Goal: Task Accomplishment & Management: Manage account settings

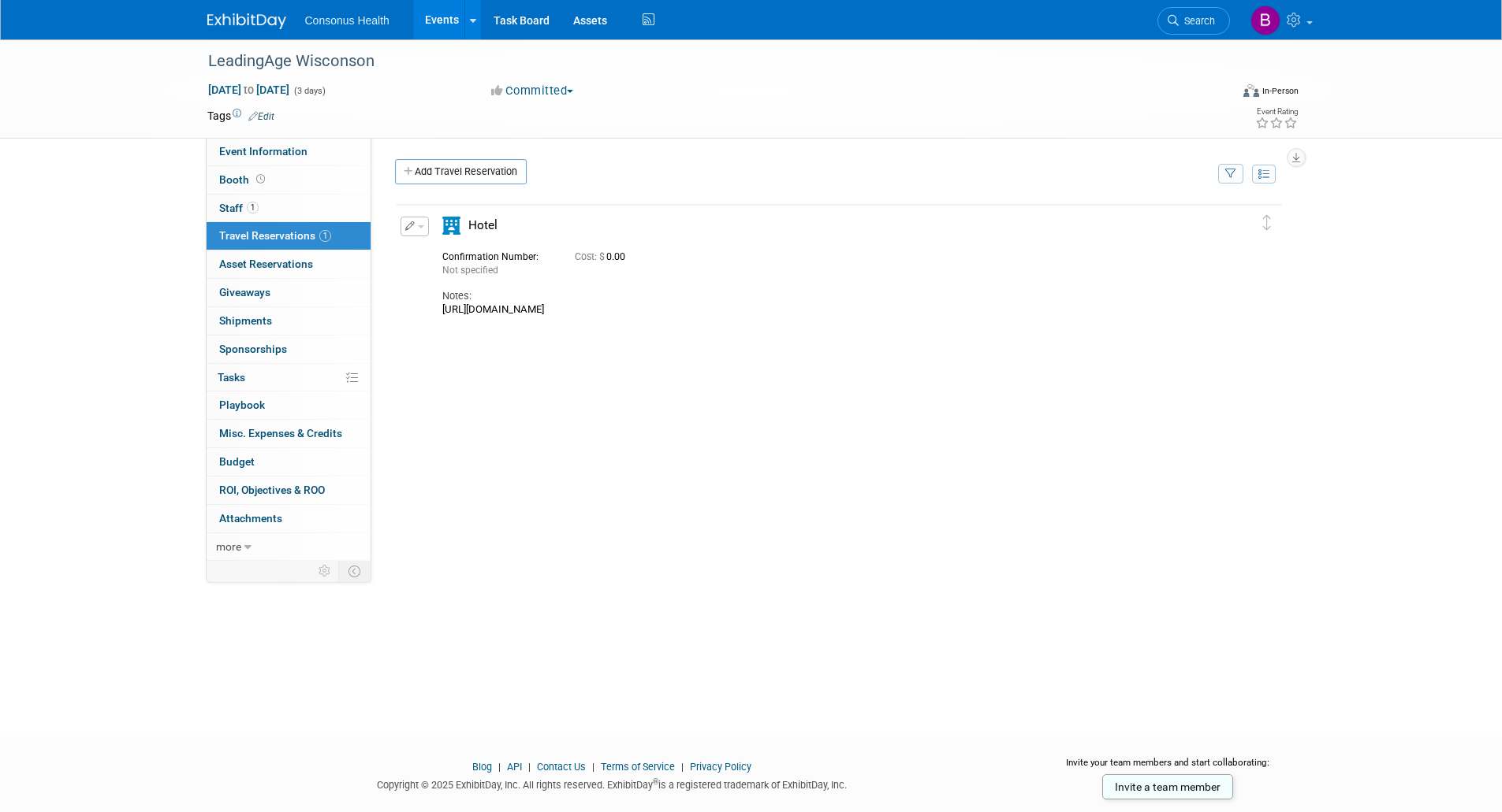
click at [443, 20] on link "Events" at bounding box center [441, 19] width 58 height 39
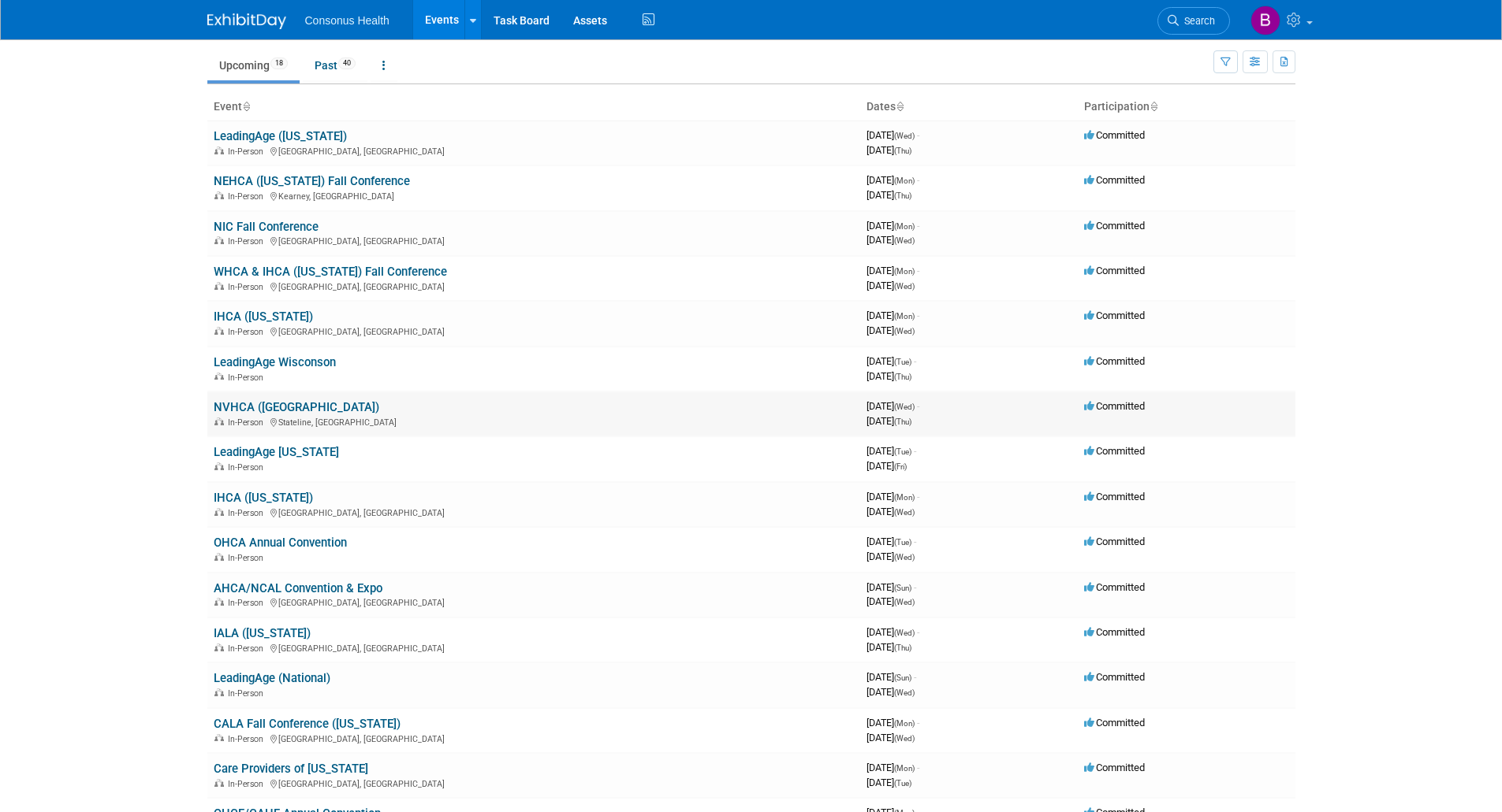
scroll to position [79, 0]
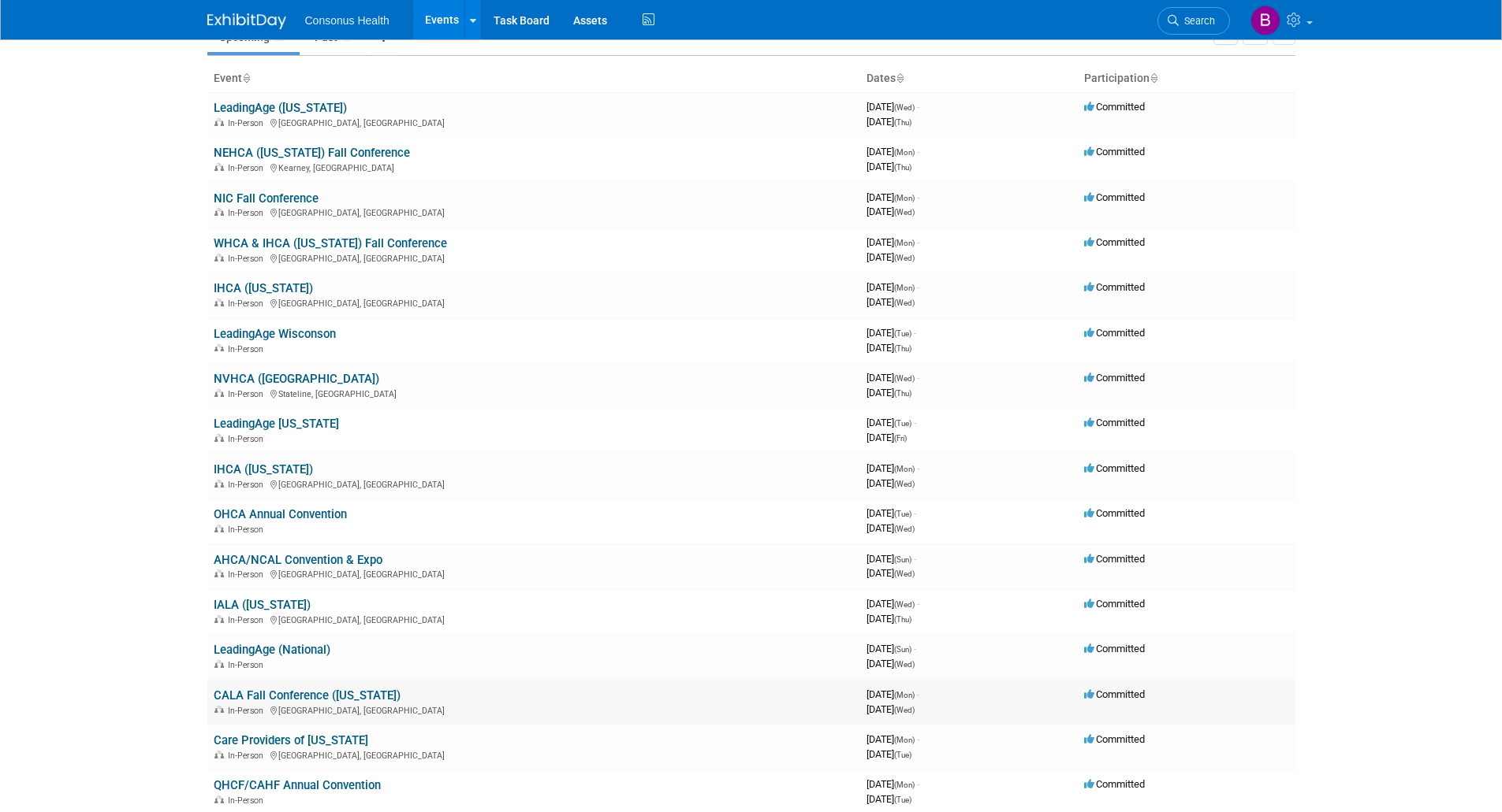
click at [275, 695] on link "CALA Fall Conference ([US_STATE])" at bounding box center [307, 695] width 187 height 14
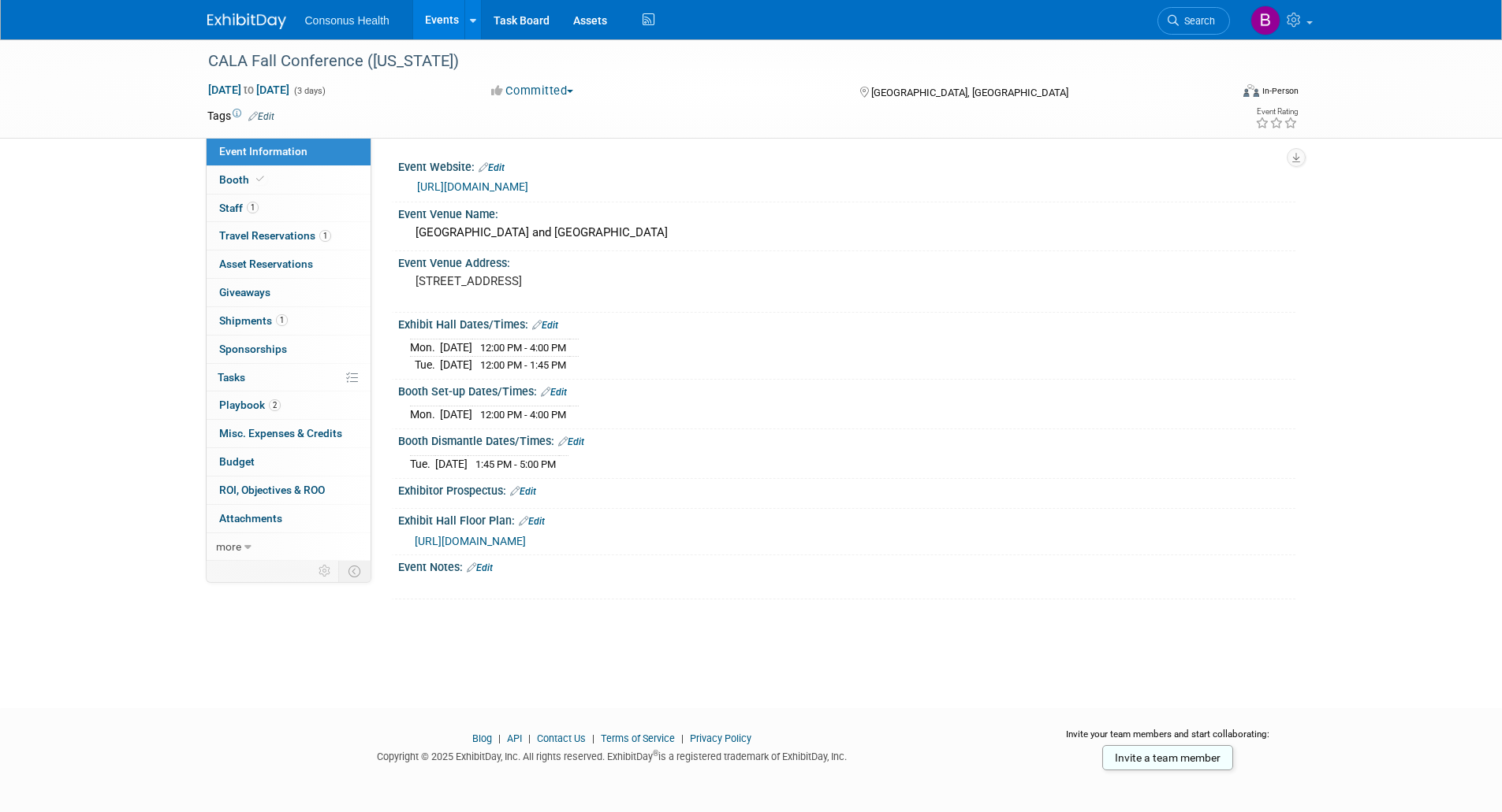
click at [496, 194] on div "[URL][DOMAIN_NAME]" at bounding box center [850, 188] width 866 height 18
click at [484, 193] on link "[URL][DOMAIN_NAME]" at bounding box center [472, 187] width 111 height 13
click at [229, 180] on span "Booth" at bounding box center [243, 179] width 48 height 13
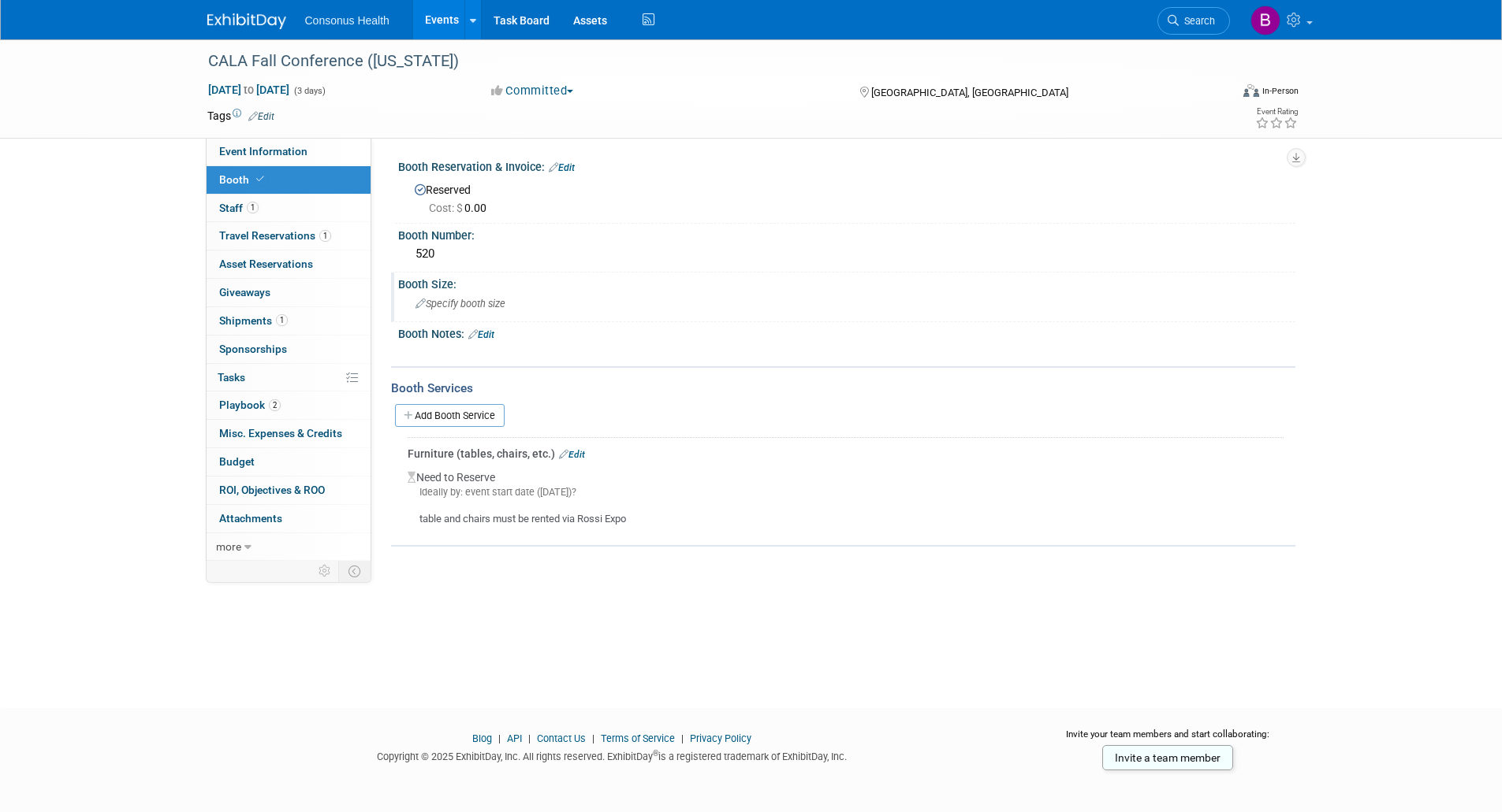
click at [473, 306] on span "Specify booth size" at bounding box center [461, 303] width 90 height 12
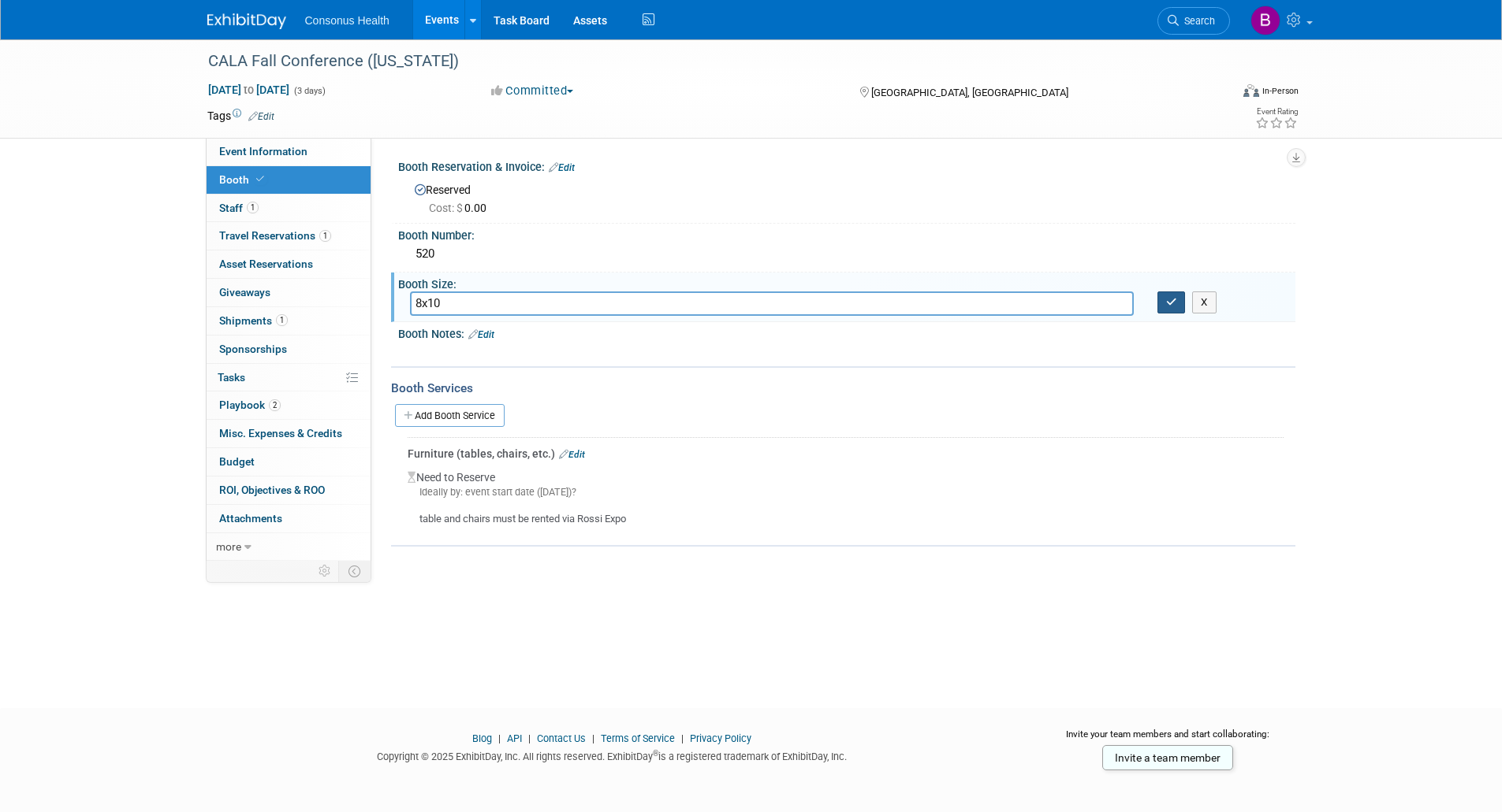
type input "8x10"
click at [1175, 307] on icon "button" at bounding box center [1171, 301] width 11 height 10
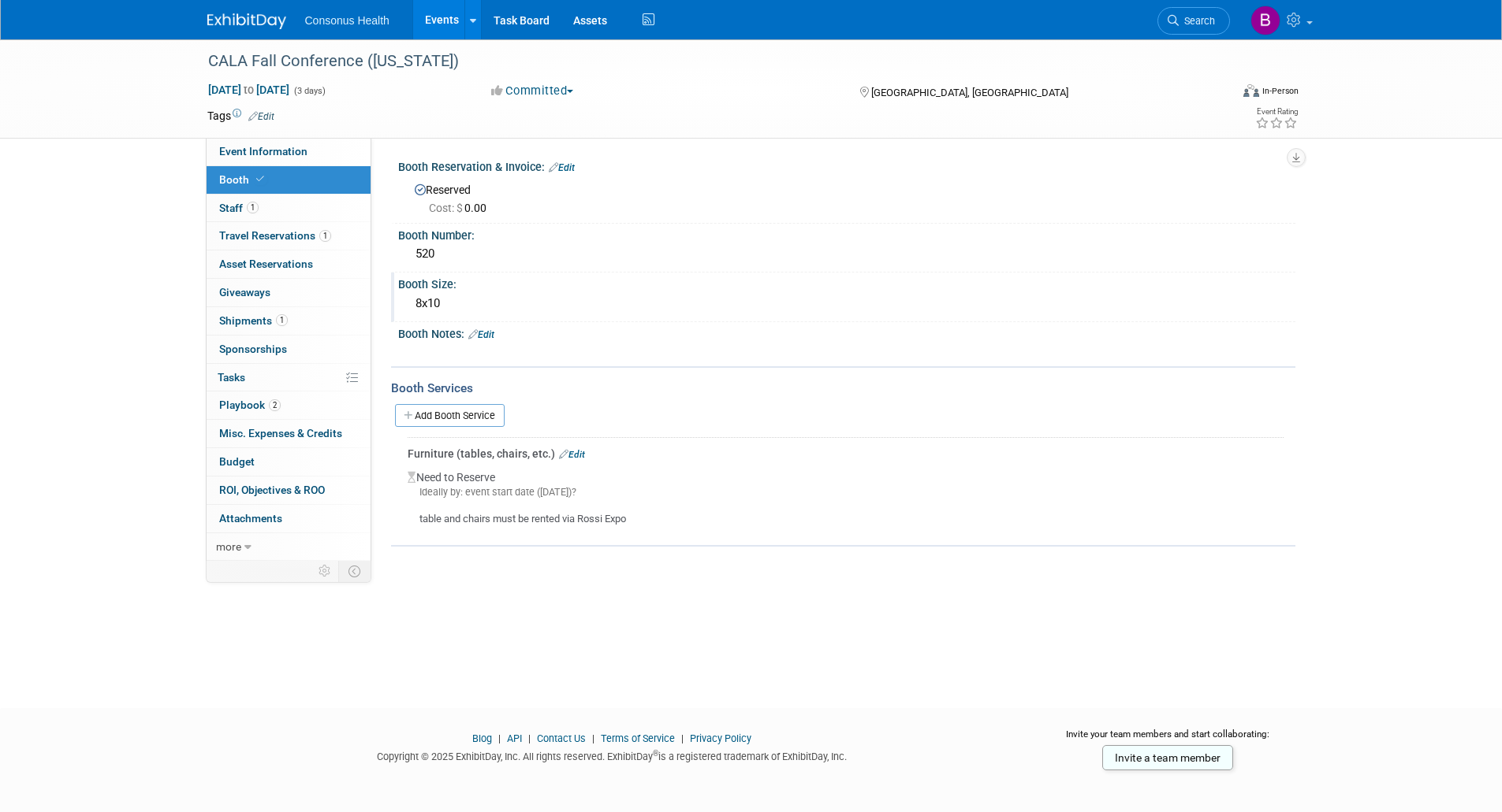
click at [480, 333] on link "Edit" at bounding box center [481, 335] width 26 height 11
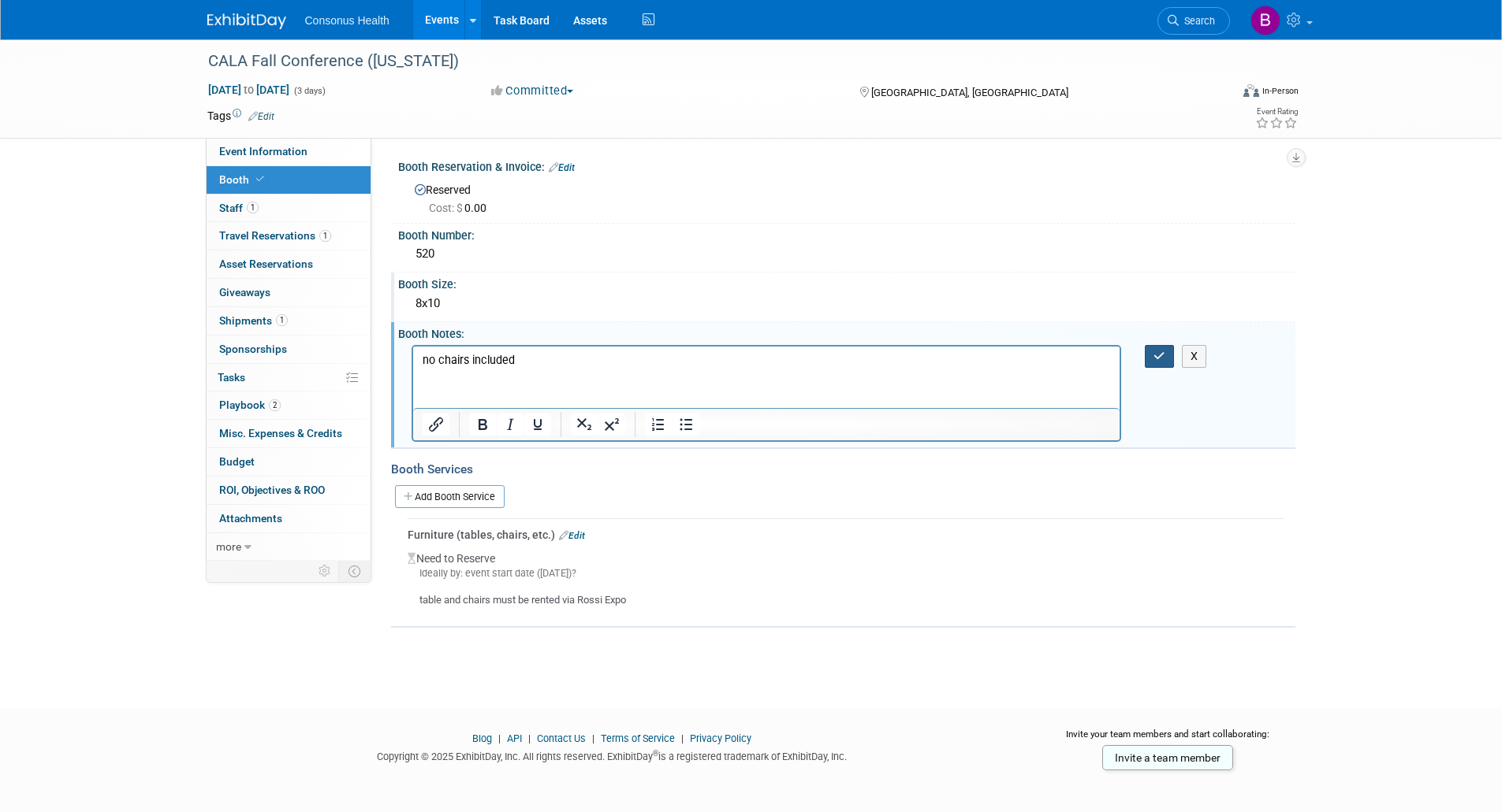
click at [1157, 355] on icon "button" at bounding box center [1159, 356] width 12 height 11
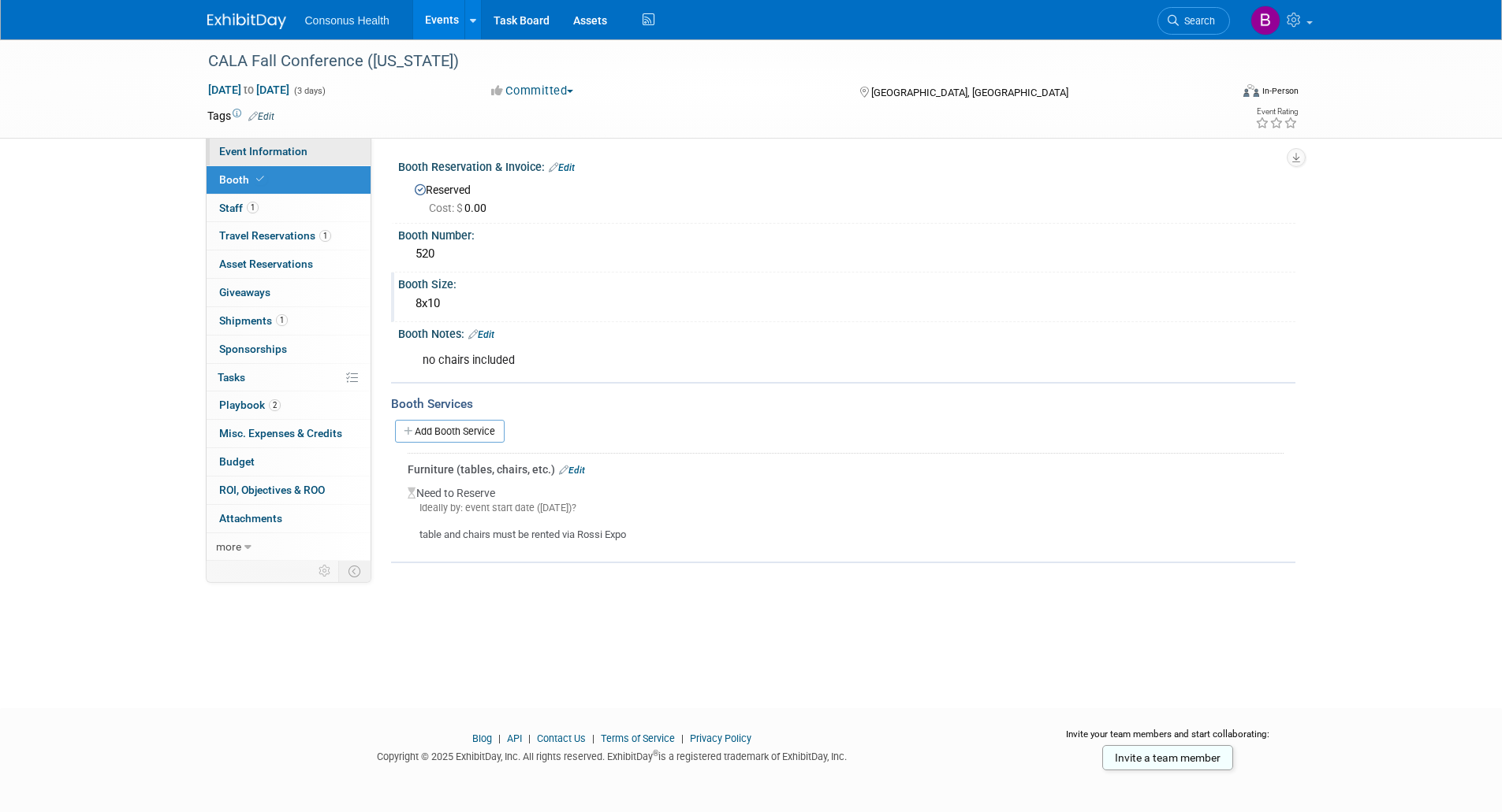
click at [243, 149] on span "Event Information" at bounding box center [263, 151] width 88 height 13
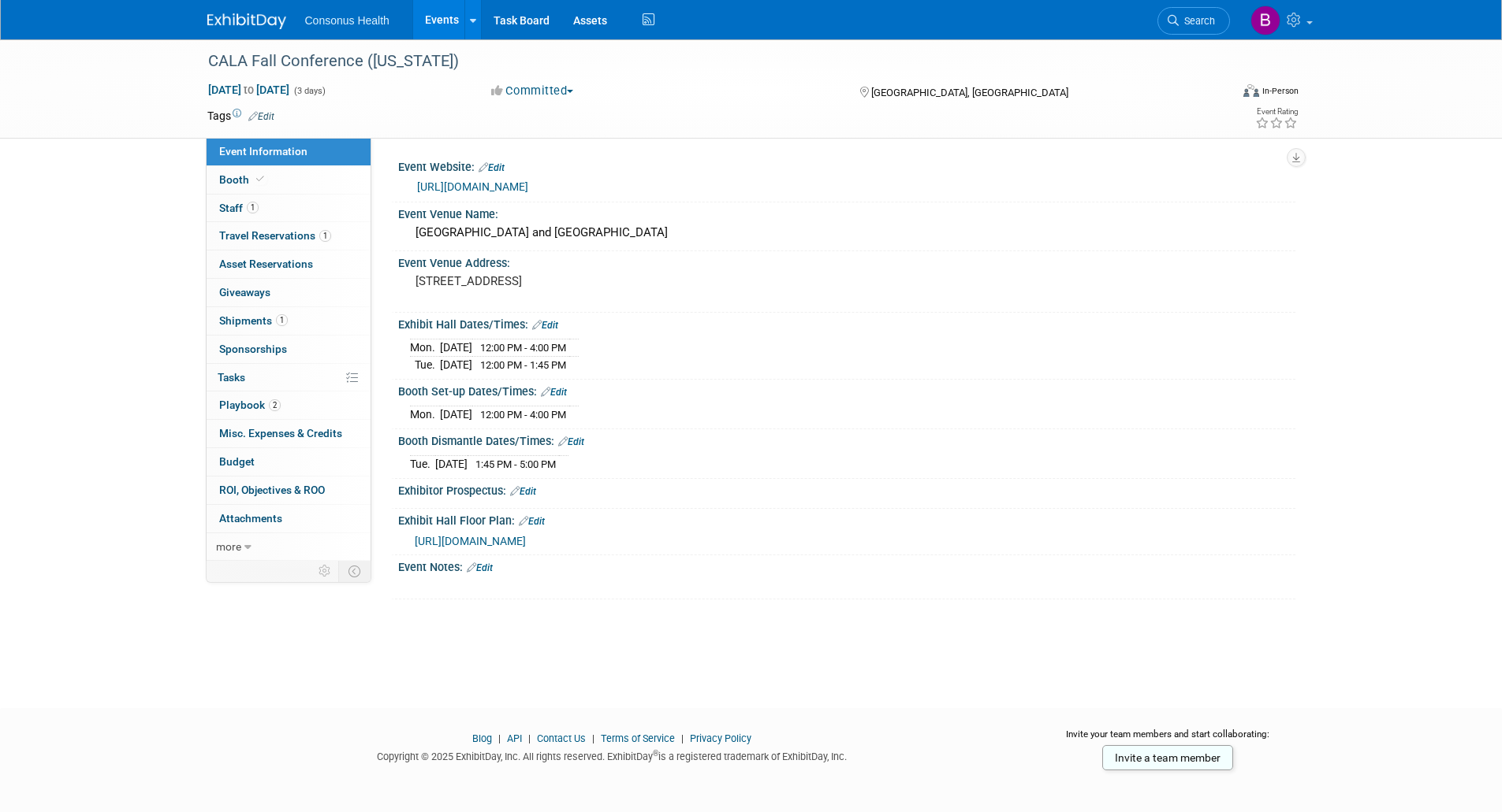
click at [550, 330] on link "Edit" at bounding box center [545, 325] width 26 height 11
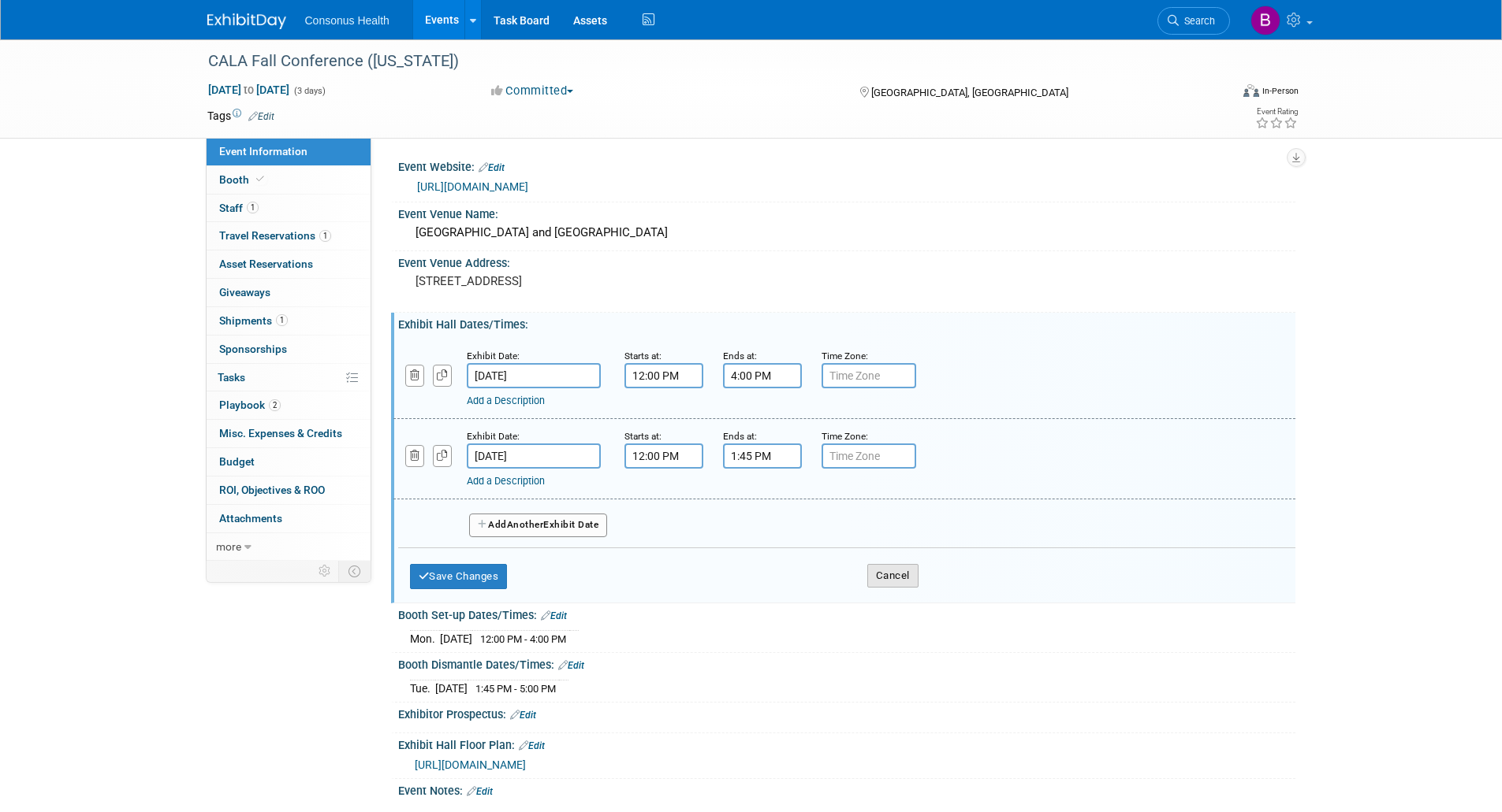
click at [894, 587] on button "Cancel" at bounding box center [893, 576] width 51 height 24
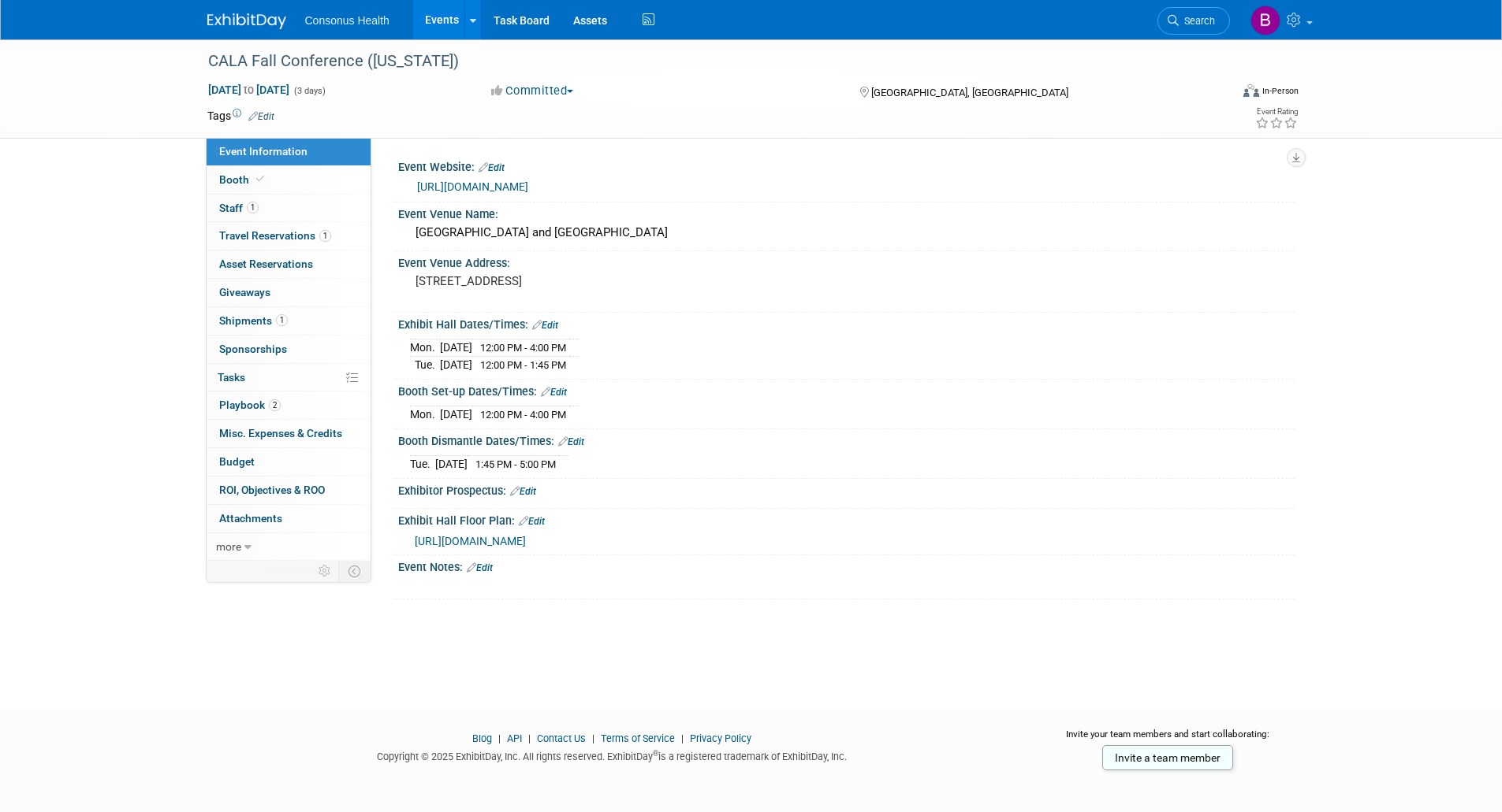
click at [551, 330] on link "Edit" at bounding box center [545, 325] width 26 height 11
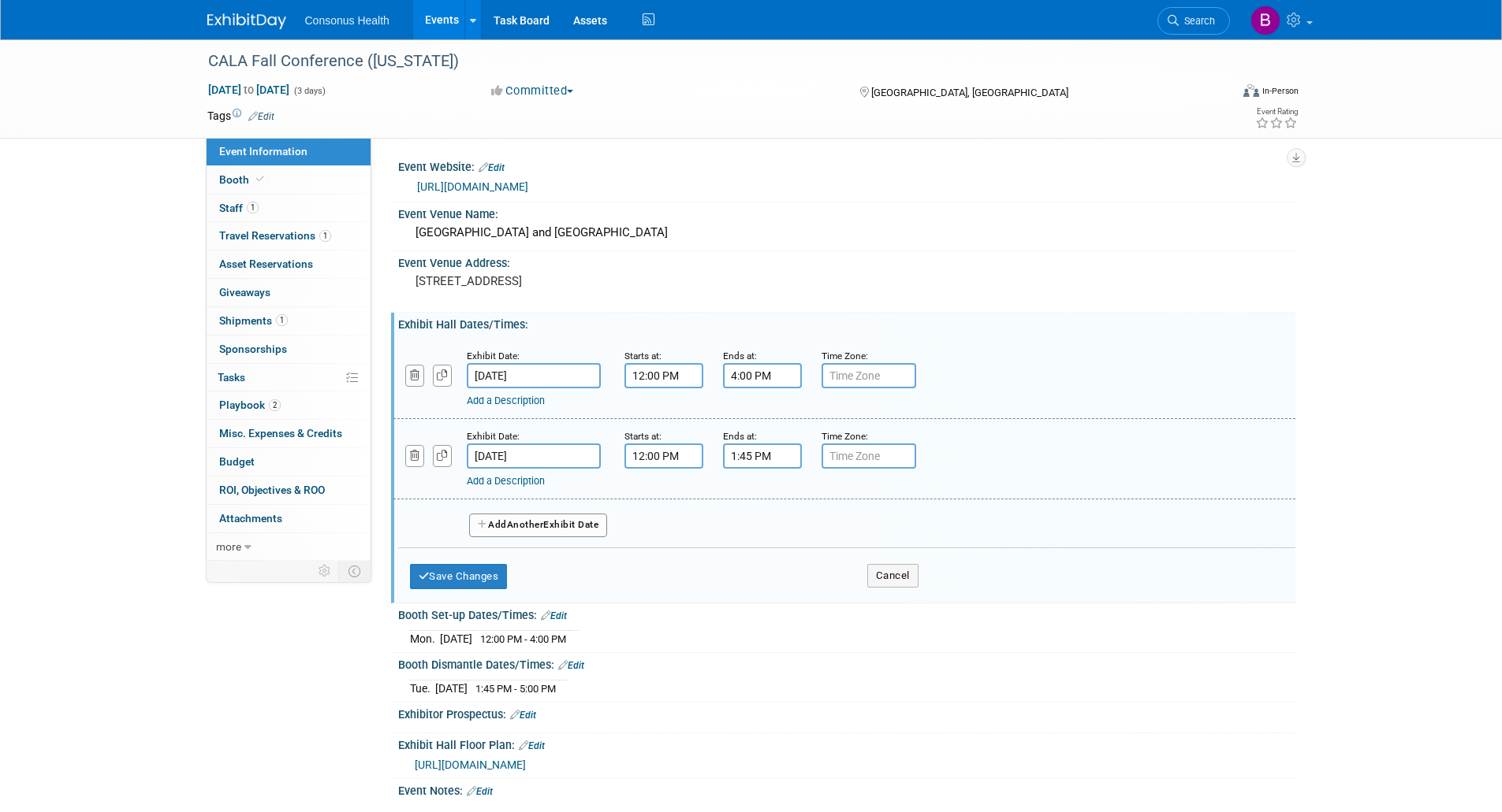
click at [411, 381] on icon "button" at bounding box center [415, 375] width 10 height 10
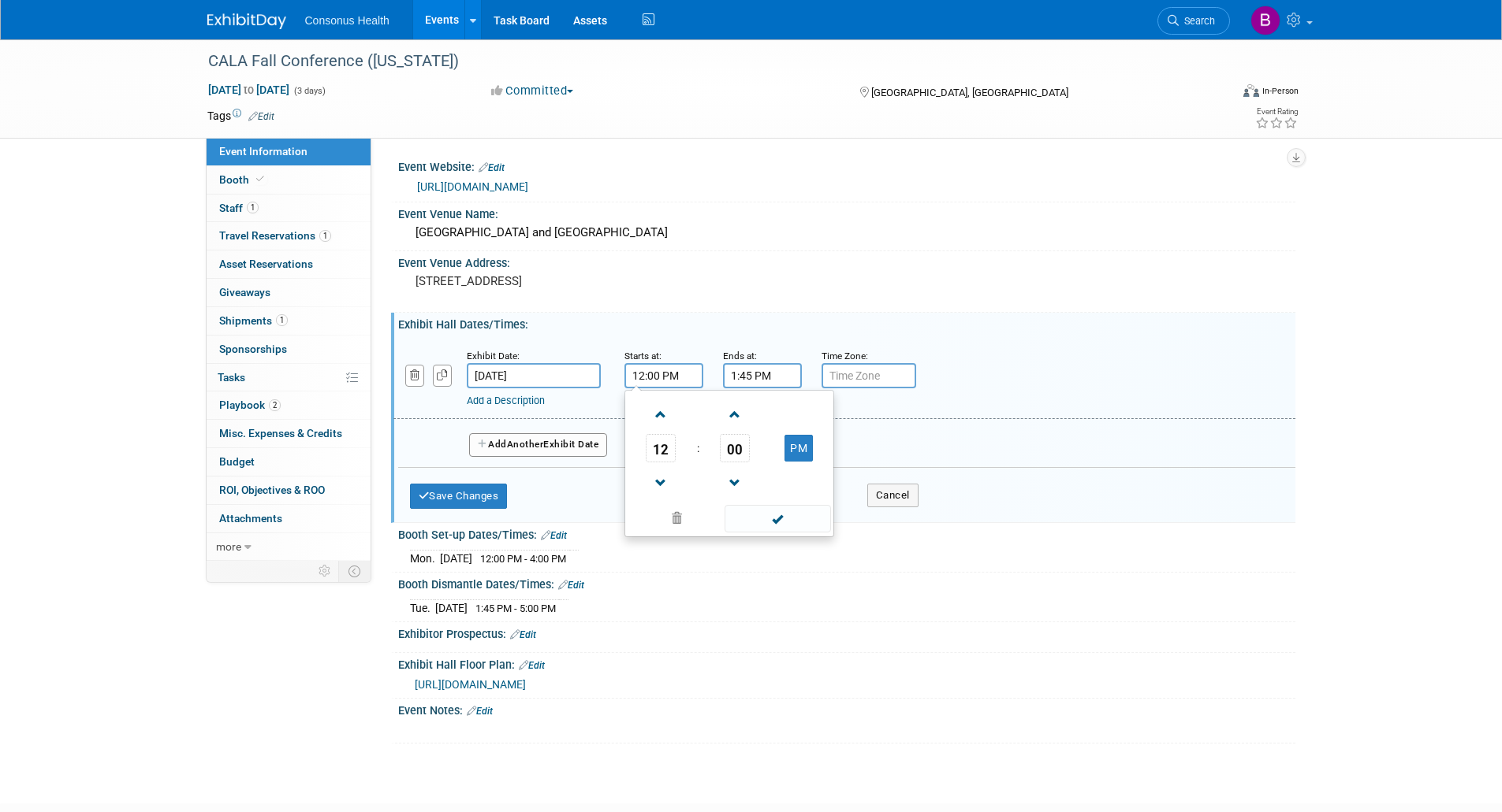
click at [671, 388] on input "12:00 PM" at bounding box center [664, 376] width 79 height 26
click at [661, 462] on span "12" at bounding box center [660, 448] width 30 height 28
click at [656, 468] on td "04" at bounding box center [653, 458] width 50 height 42
click at [752, 461] on td "00" at bounding box center [735, 448] width 65 height 28
click at [731, 460] on span "00" at bounding box center [735, 448] width 30 height 28
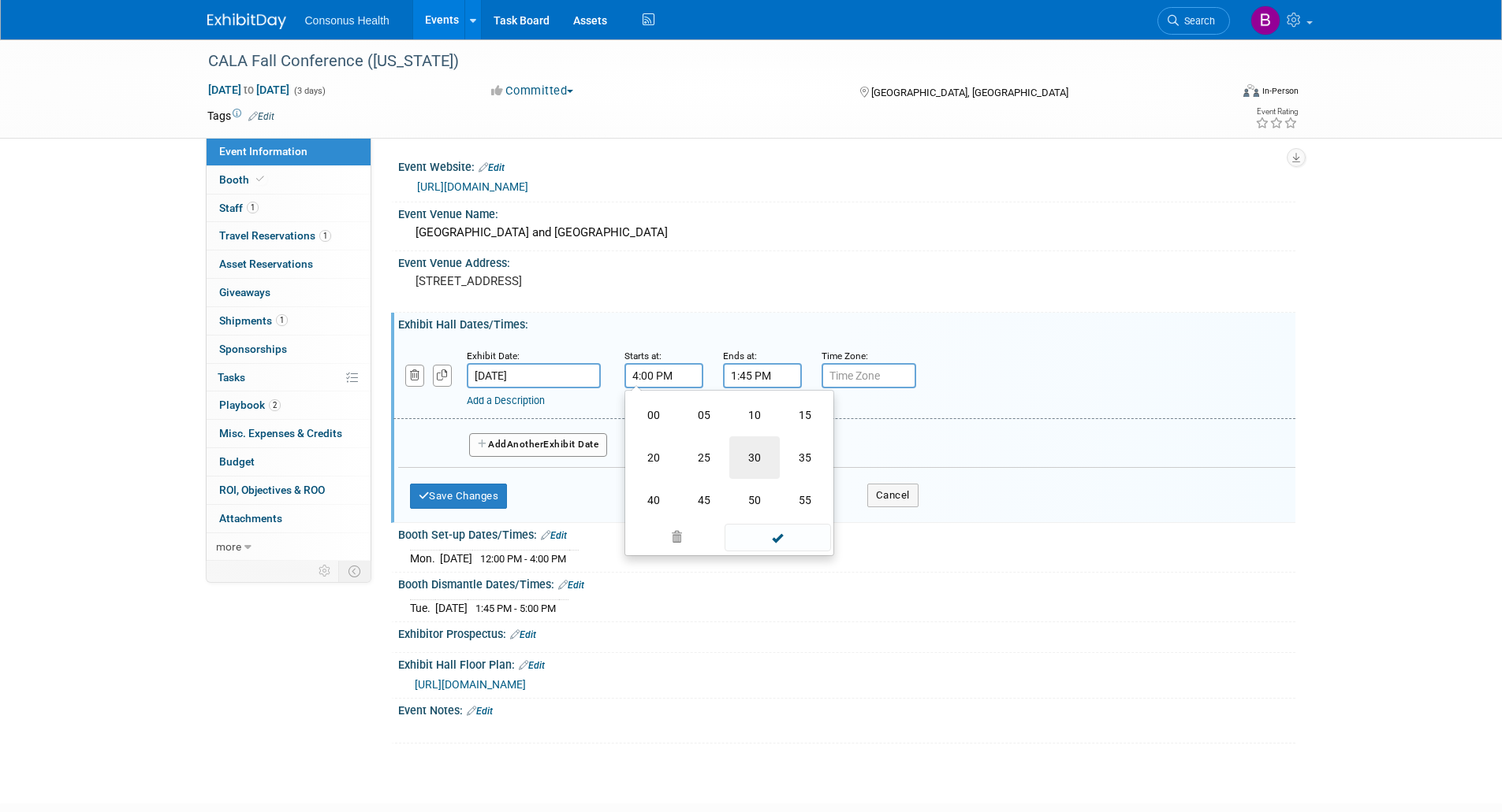
click at [742, 466] on td "30" at bounding box center [754, 458] width 50 height 42
type input "4:30 PM"
click at [772, 532] on span at bounding box center [778, 519] width 106 height 27
click at [782, 388] on input "1:45 PM" at bounding box center [762, 376] width 79 height 26
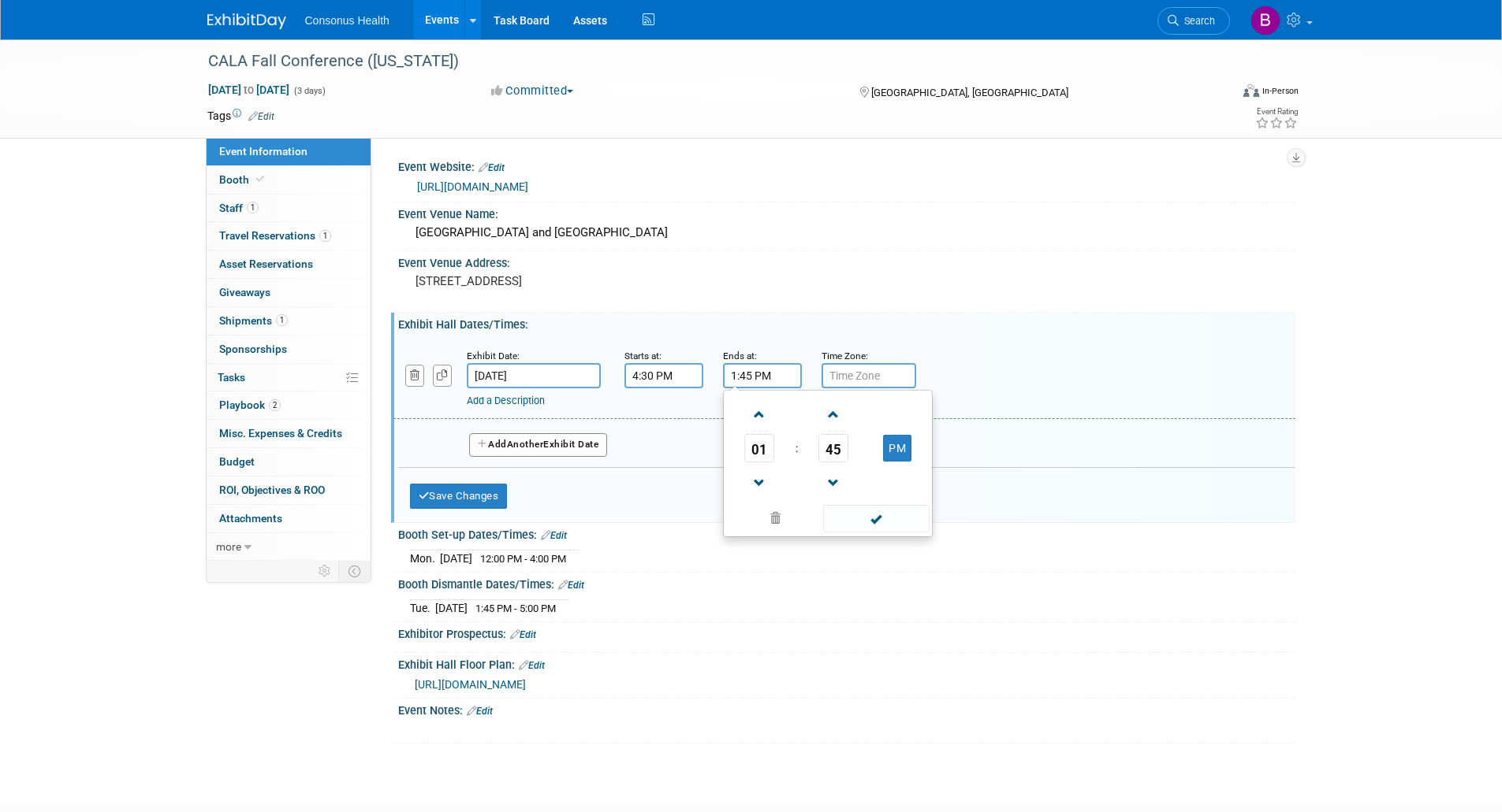
click at [742, 458] on td "01" at bounding box center [759, 448] width 65 height 28
click at [755, 460] on span "01" at bounding box center [758, 448] width 30 height 28
click at [849, 473] on td "06" at bounding box center [853, 458] width 50 height 42
click at [834, 462] on span "45" at bounding box center [833, 448] width 30 height 28
click at [900, 433] on td "15" at bounding box center [903, 415] width 50 height 42
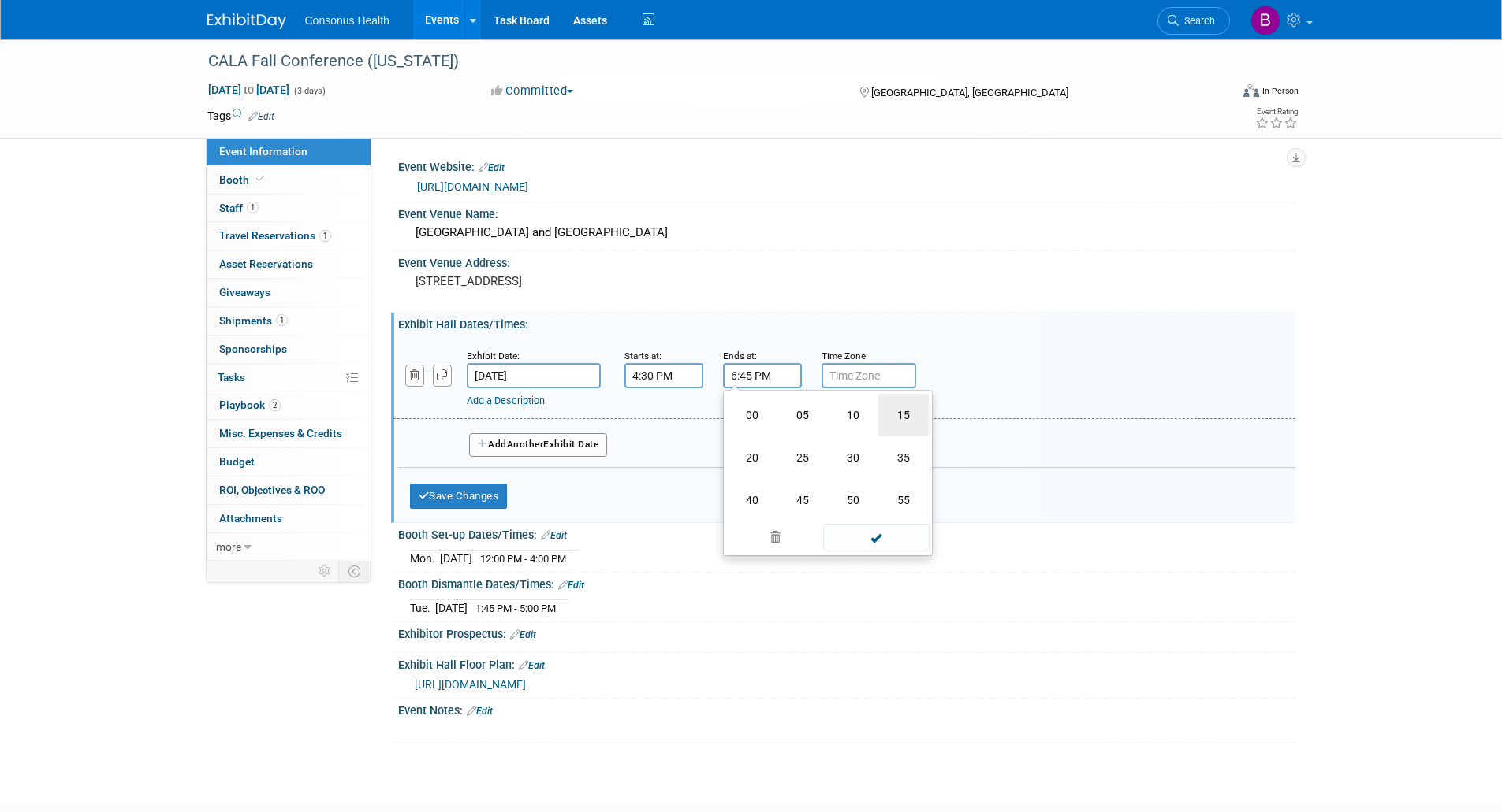
type input "6:15 PM"
click at [874, 533] on span at bounding box center [876, 519] width 106 height 27
click at [479, 507] on button "Save Changes" at bounding box center [459, 496] width 98 height 26
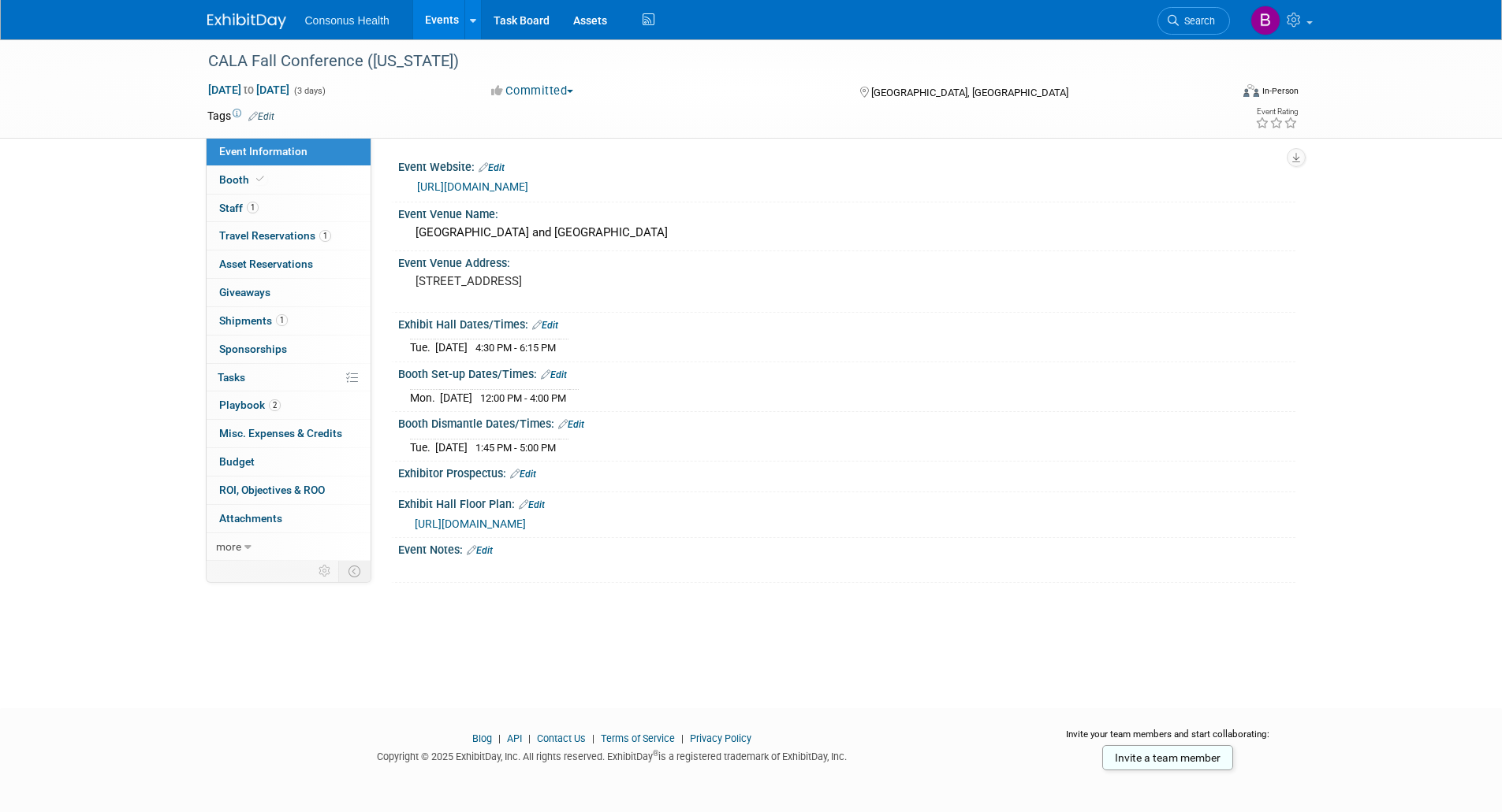
click at [554, 330] on link "Edit" at bounding box center [545, 325] width 26 height 11
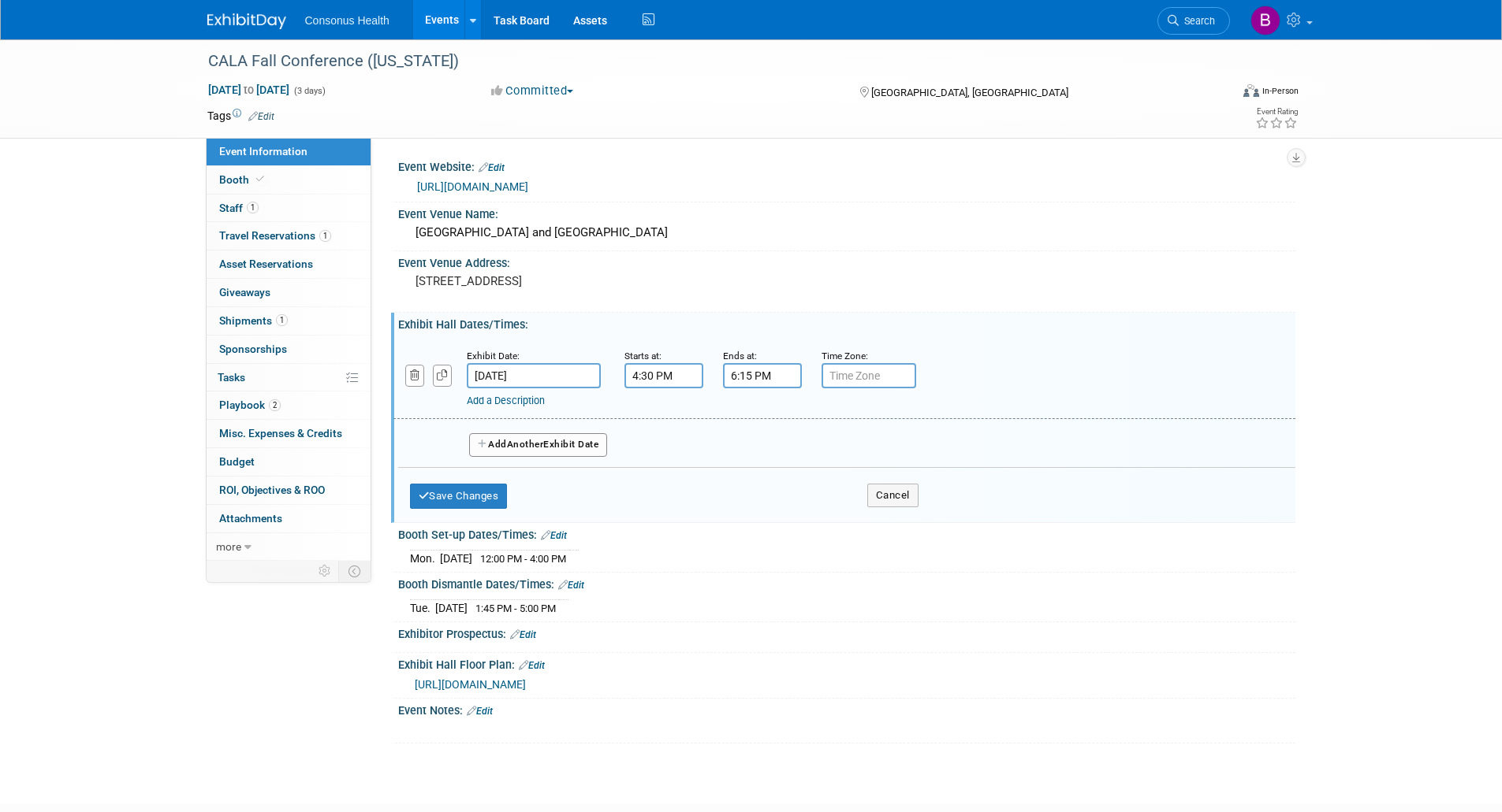
click at [521, 449] on span "Another" at bounding box center [525, 444] width 37 height 11
select select "10"
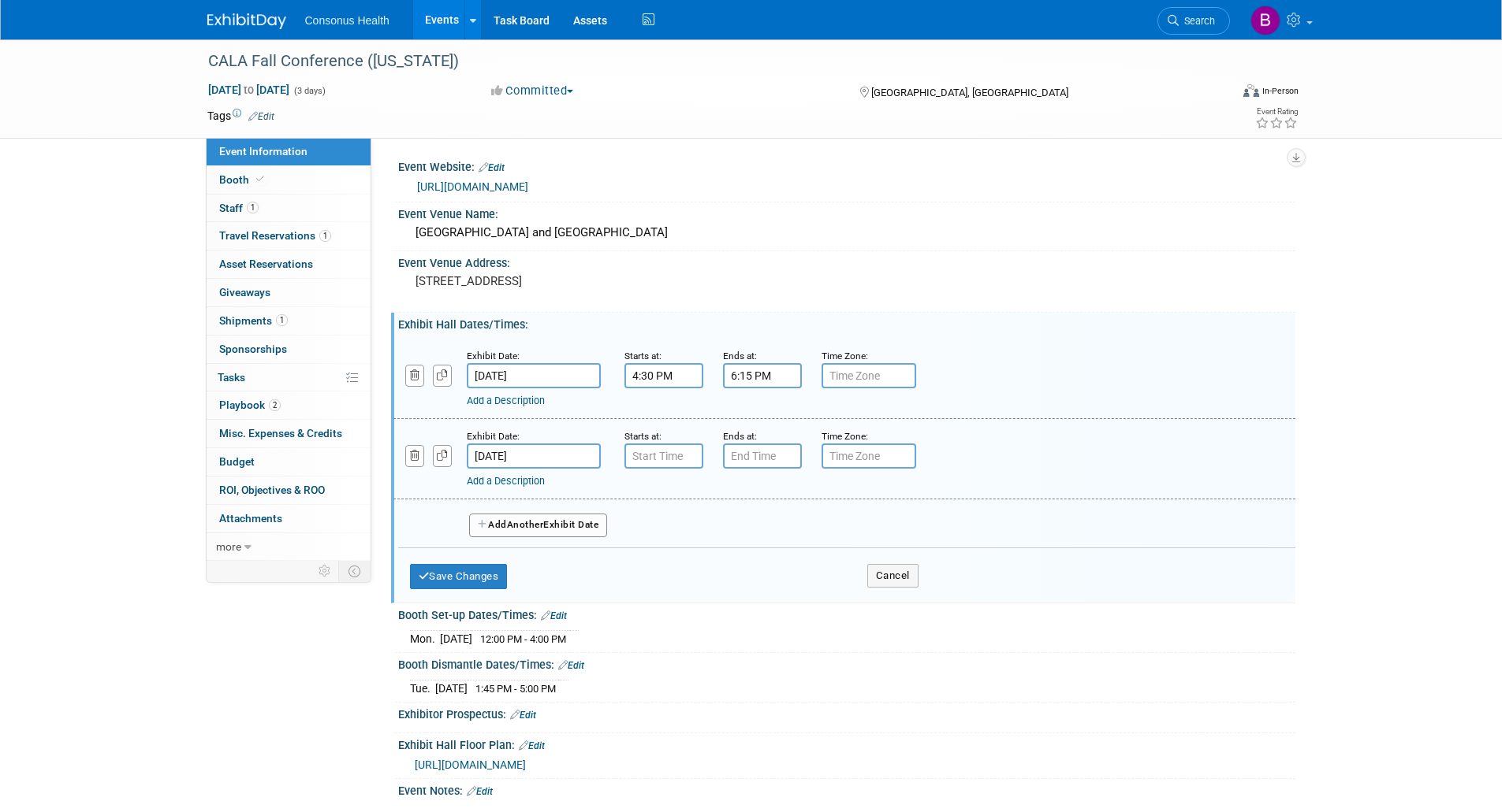
click at [563, 467] on input "Nov 12, 2025" at bounding box center [534, 457] width 134 height 26
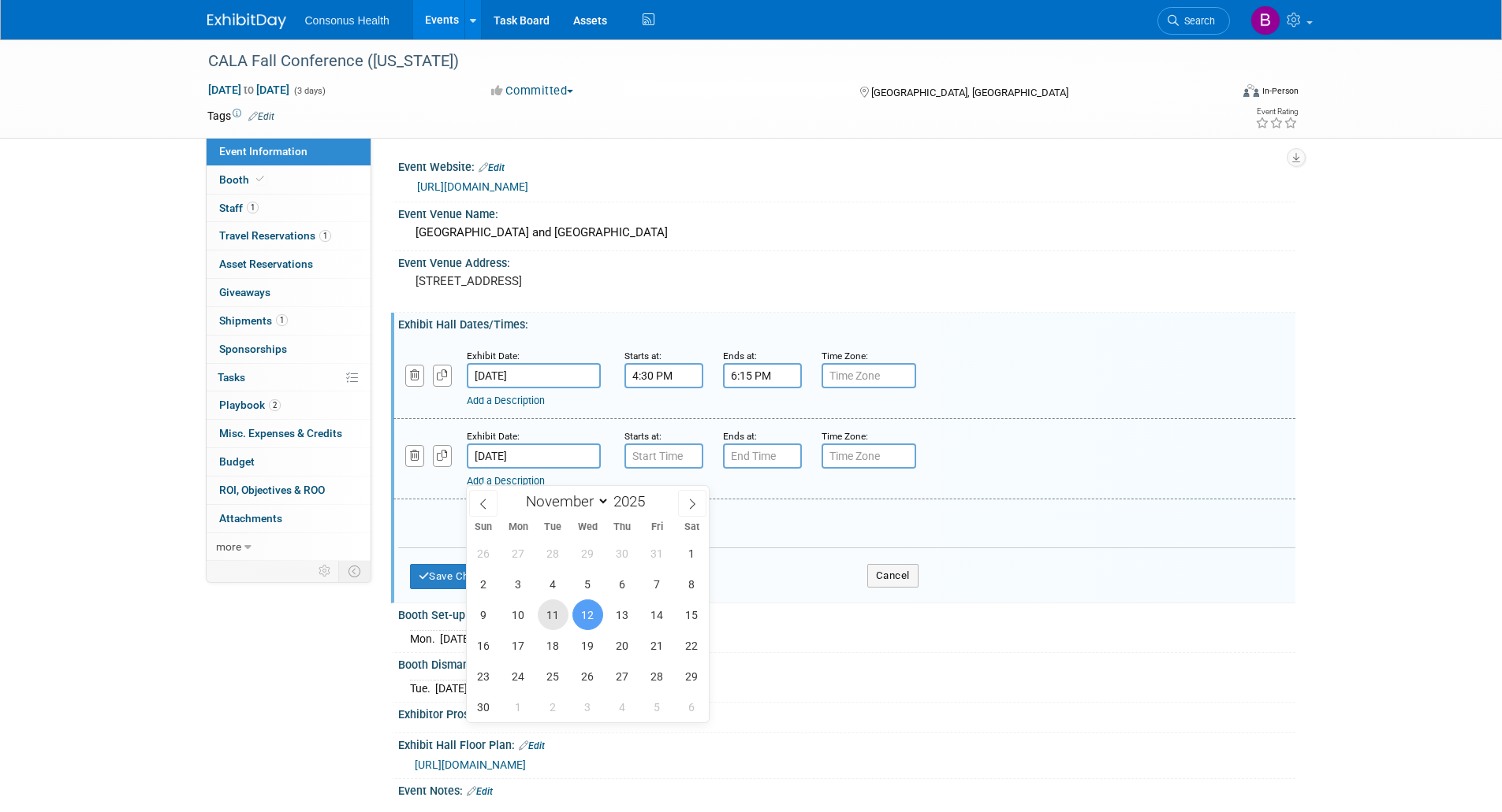
click at [551, 615] on span "11" at bounding box center [553, 615] width 31 height 31
type input "Nov 11, 2025"
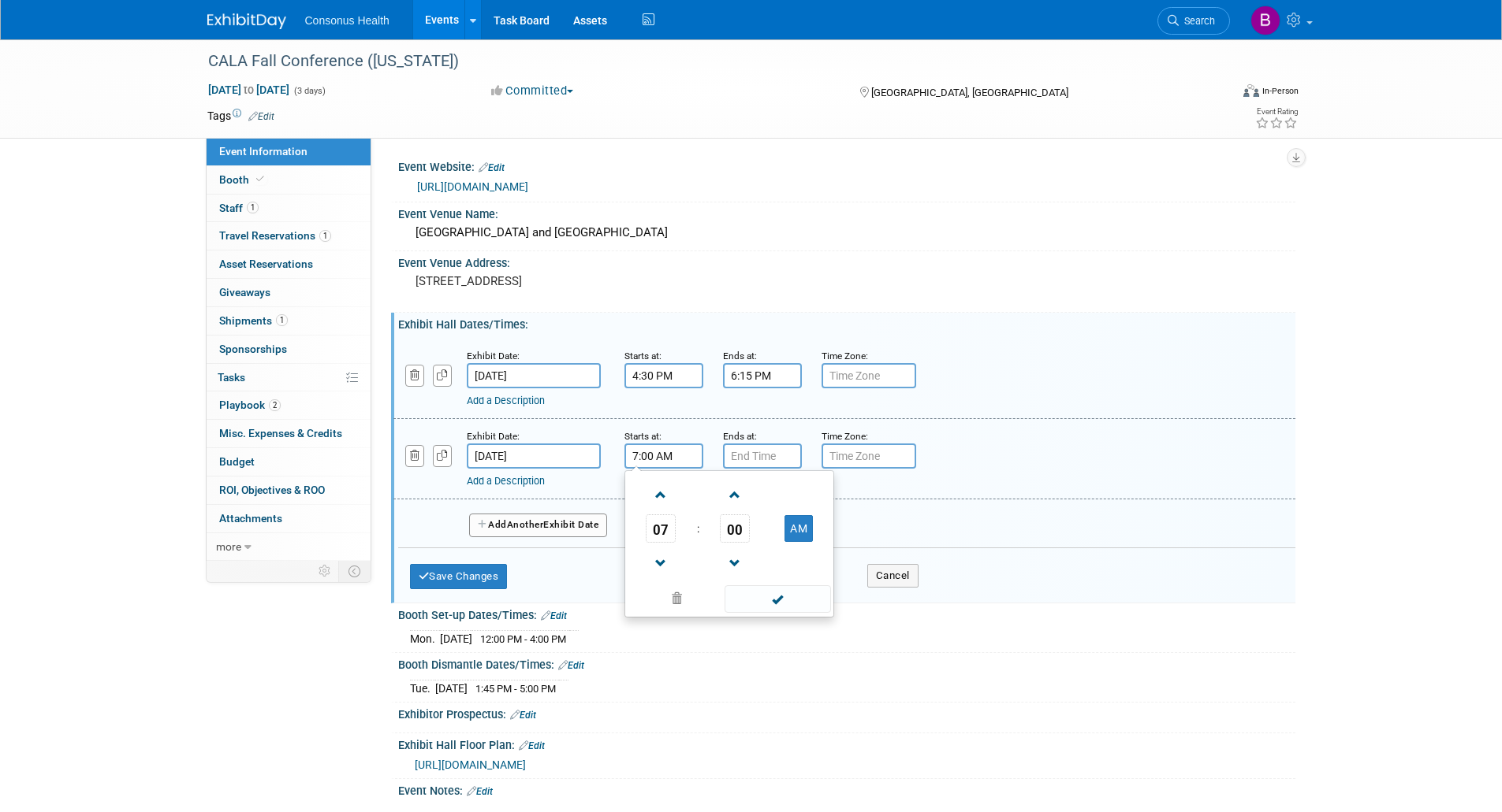
click at [648, 467] on input "7:00 AM" at bounding box center [664, 457] width 79 height 26
click at [658, 543] on span "07" at bounding box center [660, 528] width 30 height 28
click at [650, 509] on td "12" at bounding box center [653, 495] width 50 height 42
click at [787, 542] on button "AM" at bounding box center [798, 528] width 28 height 27
type input "12:00 PM"
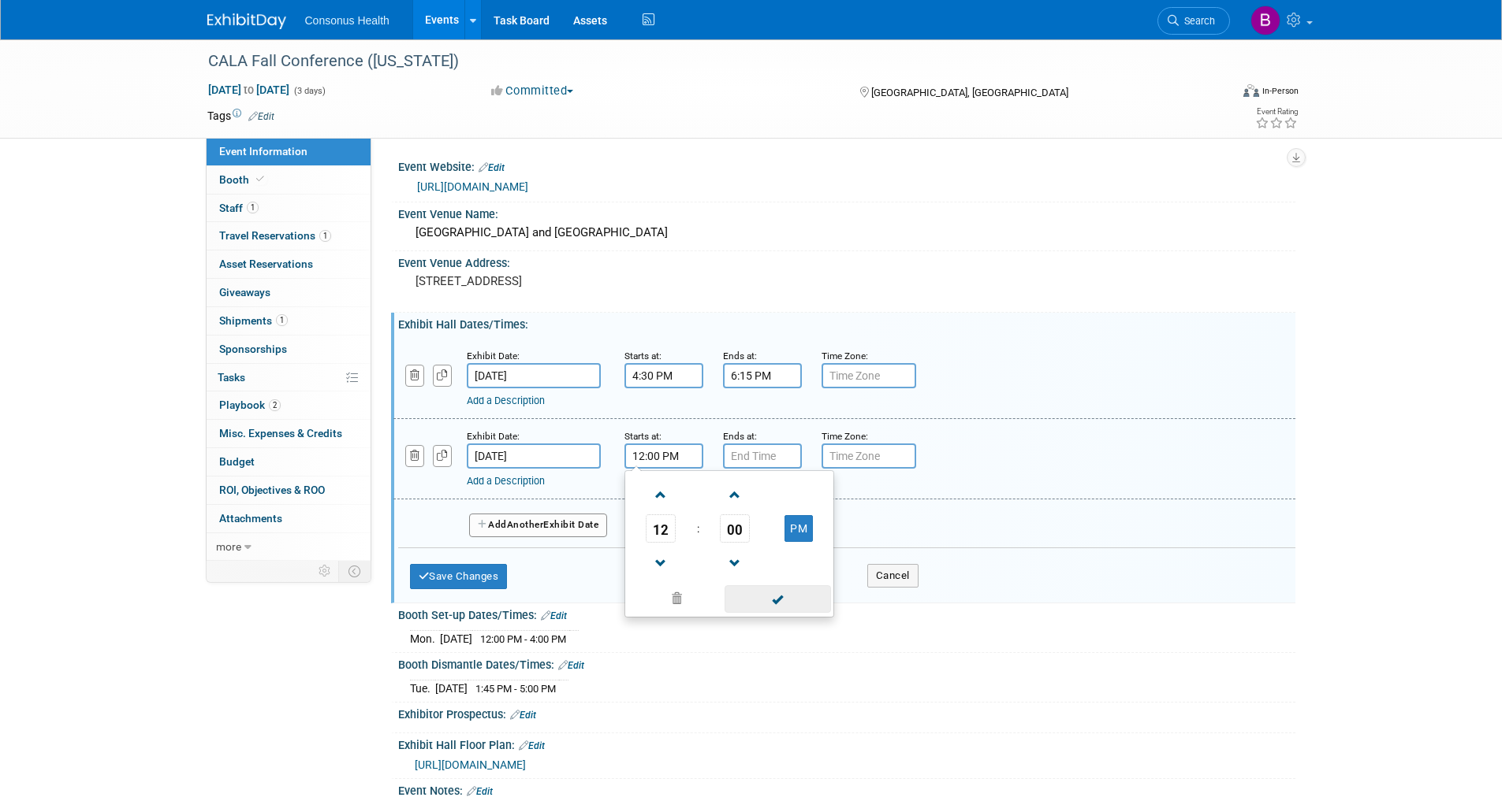
click at [769, 609] on span at bounding box center [778, 599] width 106 height 27
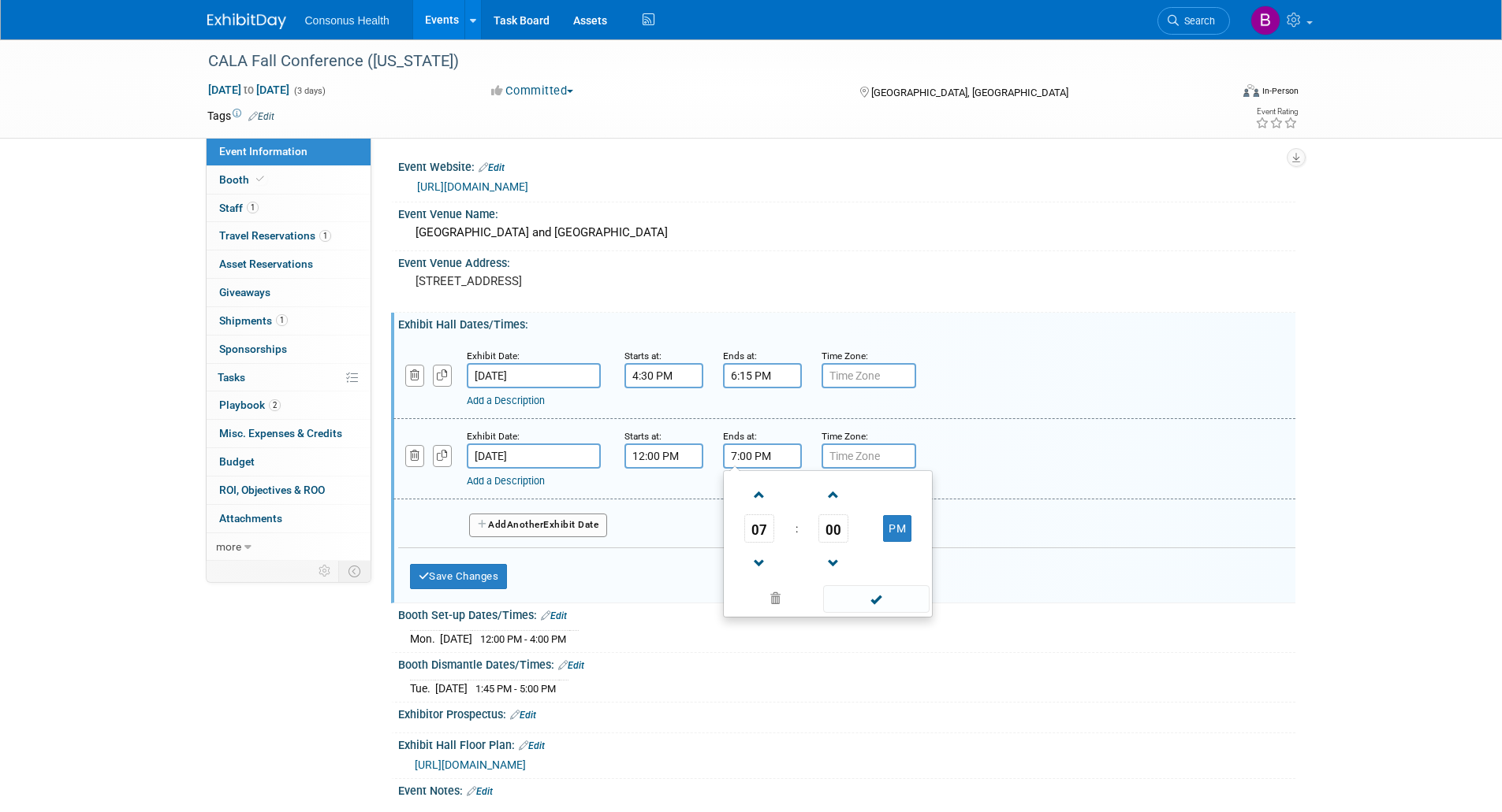
click at [759, 467] on input "7:00 PM" at bounding box center [762, 457] width 79 height 26
click at [761, 568] on span at bounding box center [759, 564] width 27 height 27
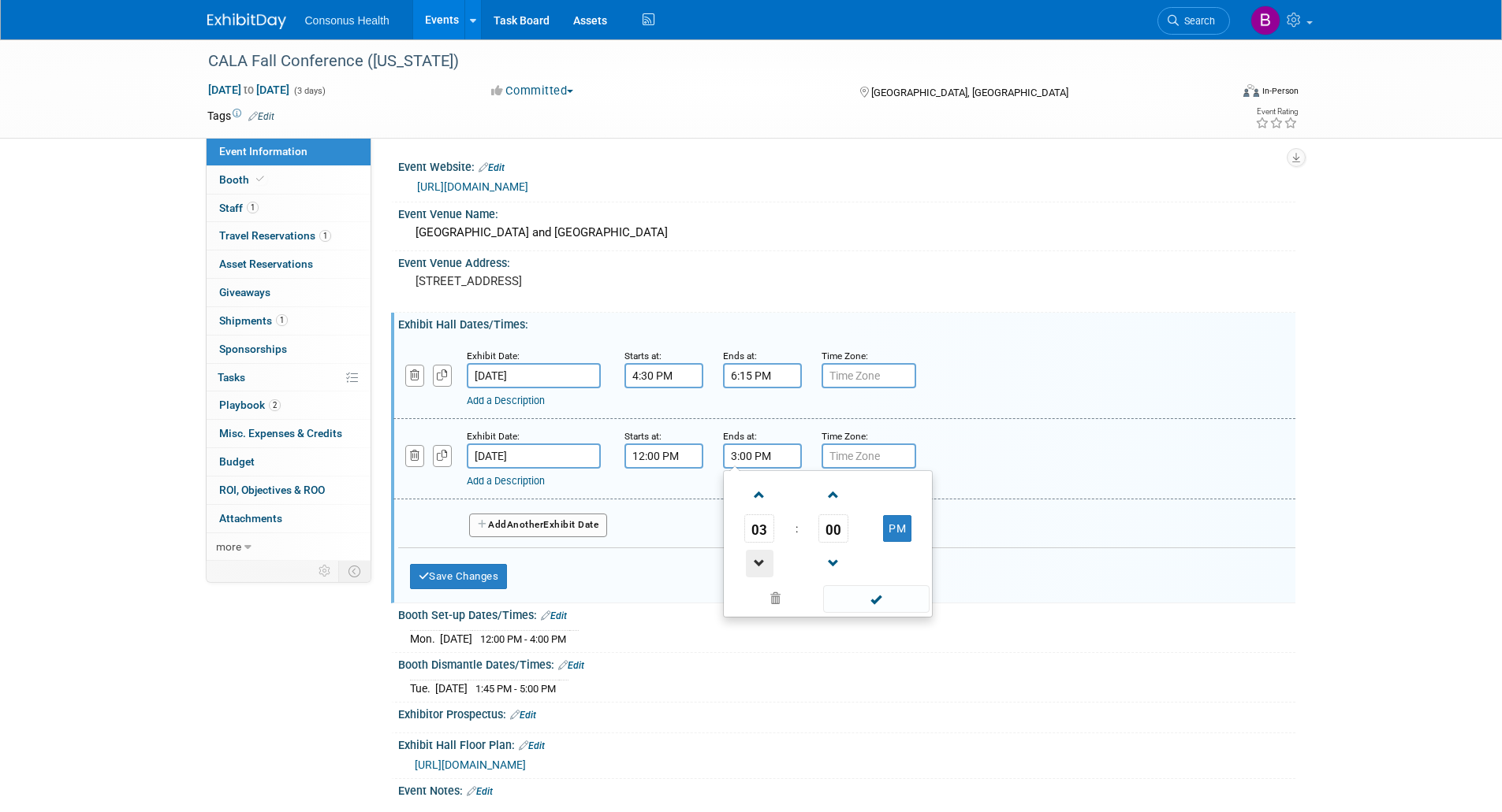
click at [761, 568] on span at bounding box center [759, 564] width 27 height 27
click at [761, 573] on span at bounding box center [759, 564] width 27 height 27
click at [829, 540] on span "00" at bounding box center [833, 528] width 30 height 28
click at [801, 591] on td "45" at bounding box center [802, 580] width 50 height 42
type input "1:45 PM"
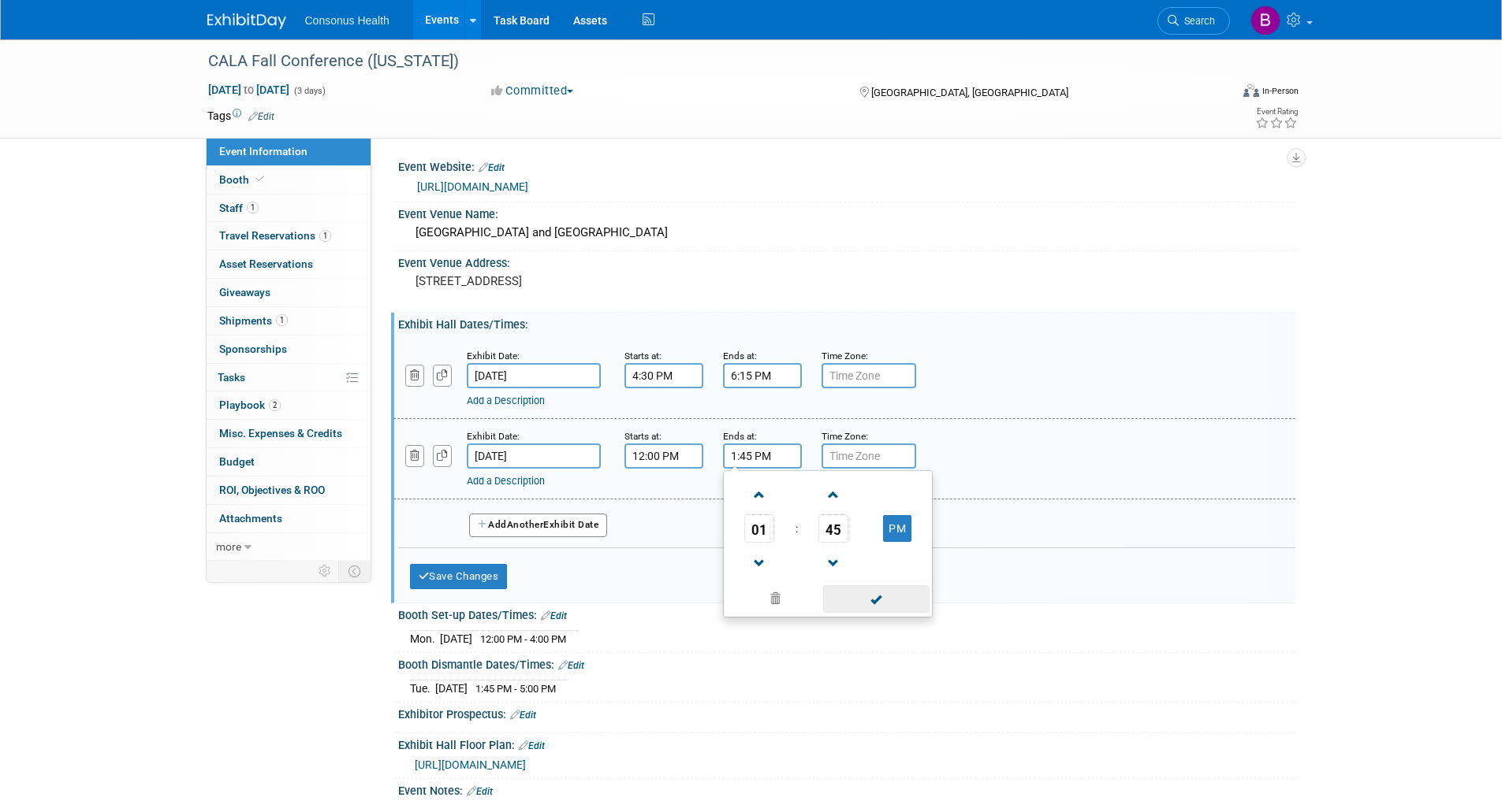
click at [865, 613] on span at bounding box center [876, 599] width 106 height 27
click at [542, 387] on input "Nov 11, 2025" at bounding box center [534, 376] width 134 height 26
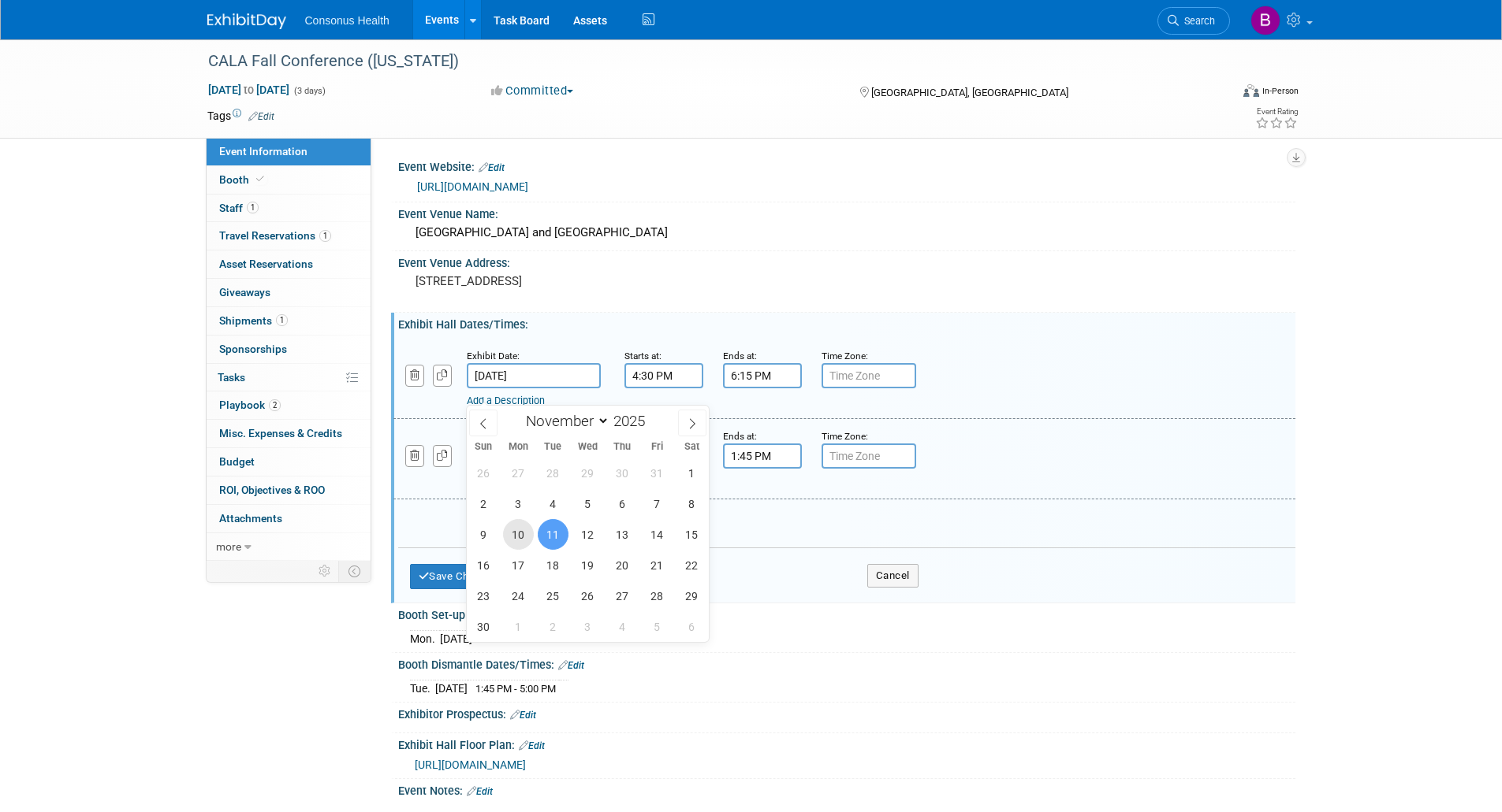
click at [520, 540] on span "10" at bounding box center [518, 535] width 31 height 31
type input "Nov 10, 2025"
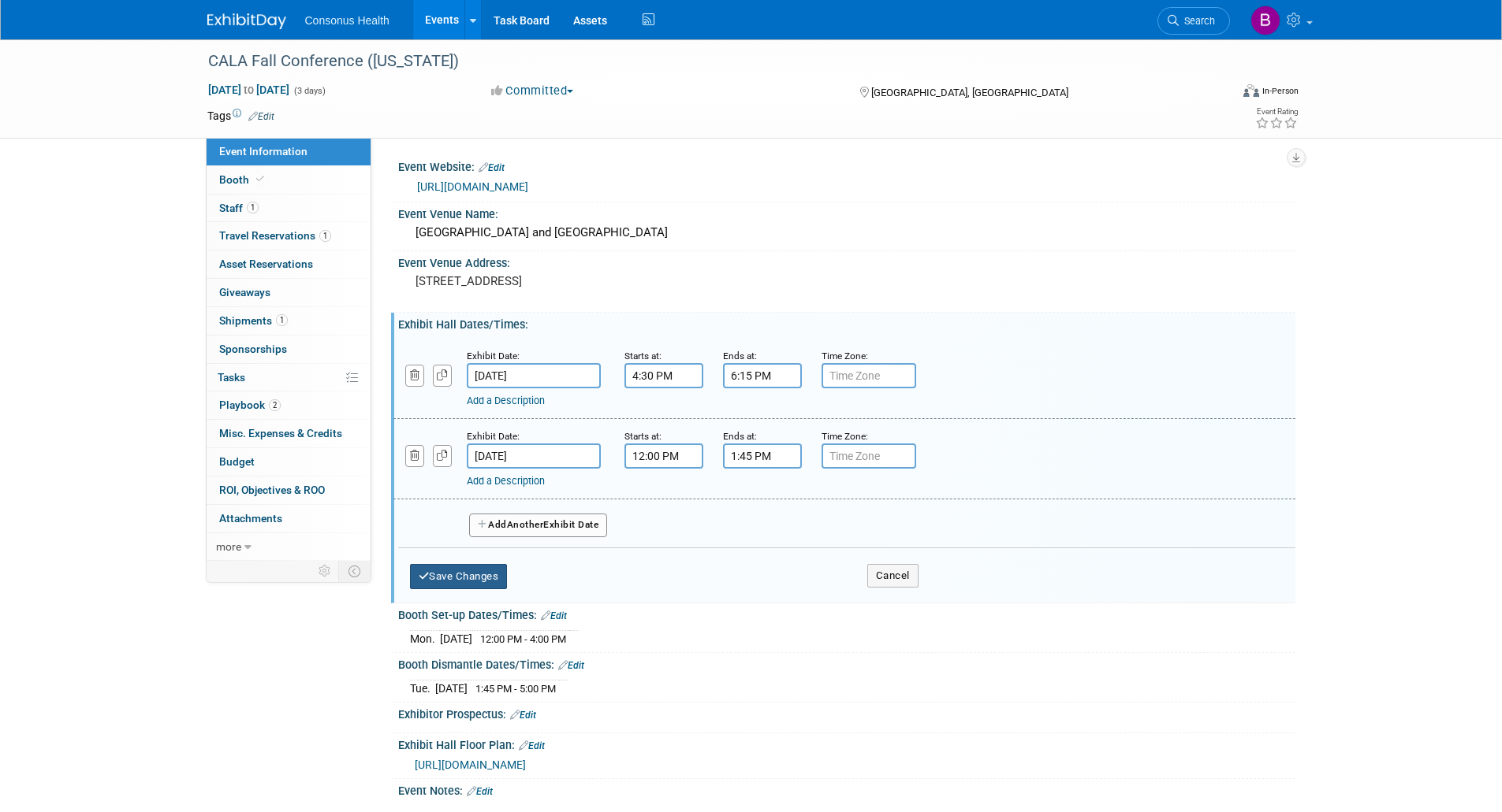
click at [484, 584] on button "Save Changes" at bounding box center [459, 577] width 98 height 26
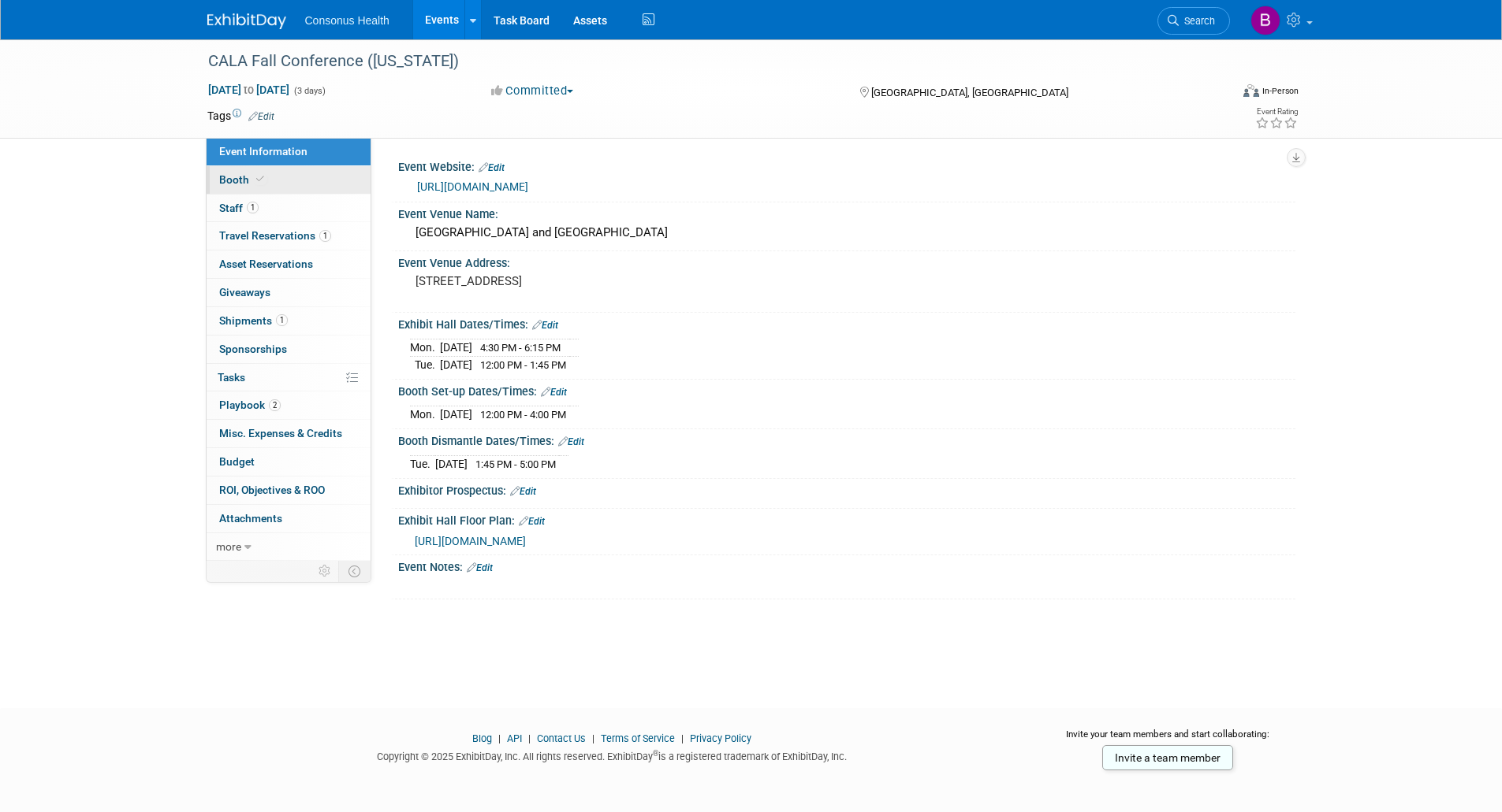
click at [221, 179] on span "Booth" at bounding box center [243, 179] width 48 height 13
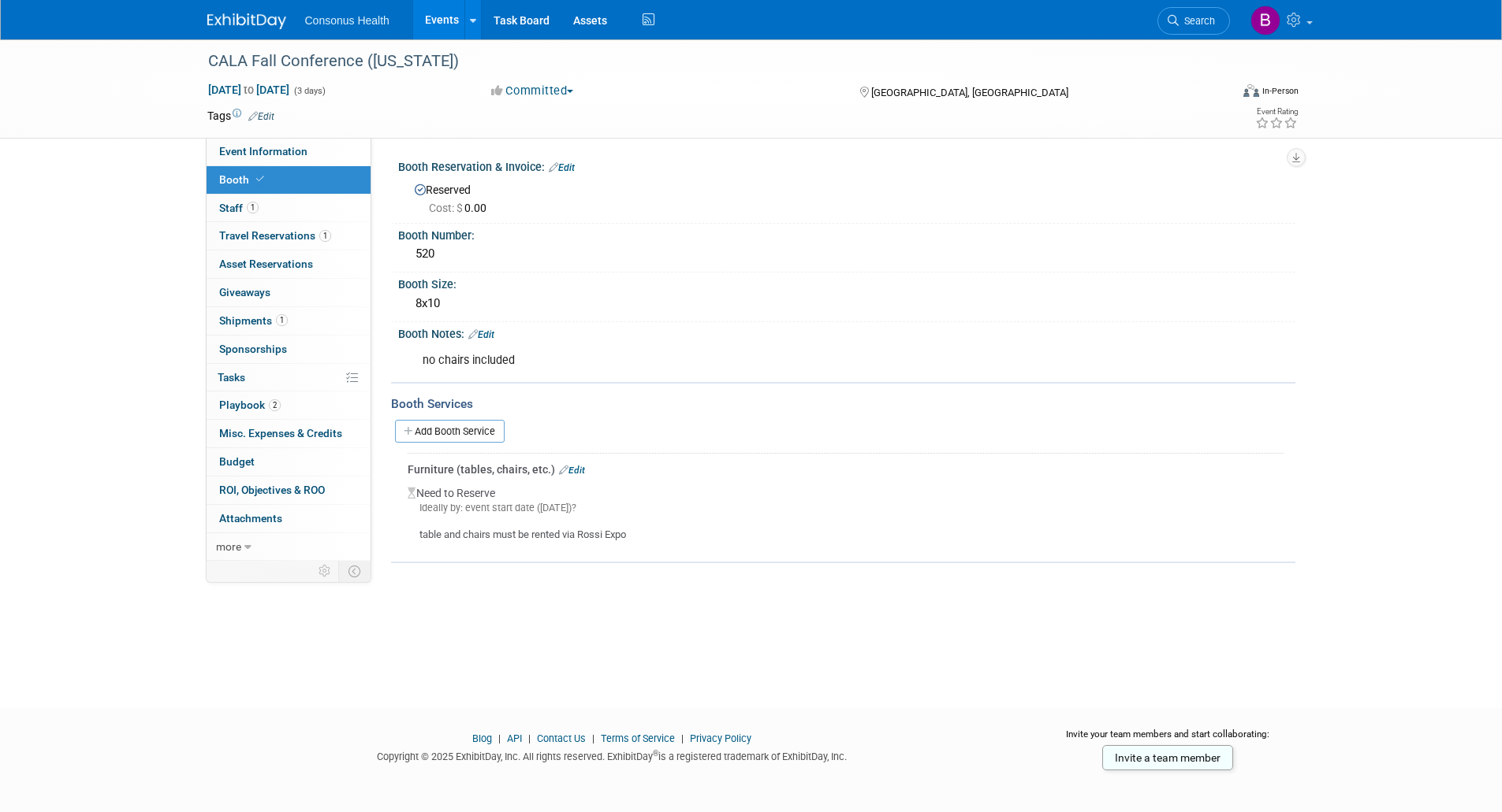
click at [494, 330] on link "Edit" at bounding box center [481, 335] width 26 height 11
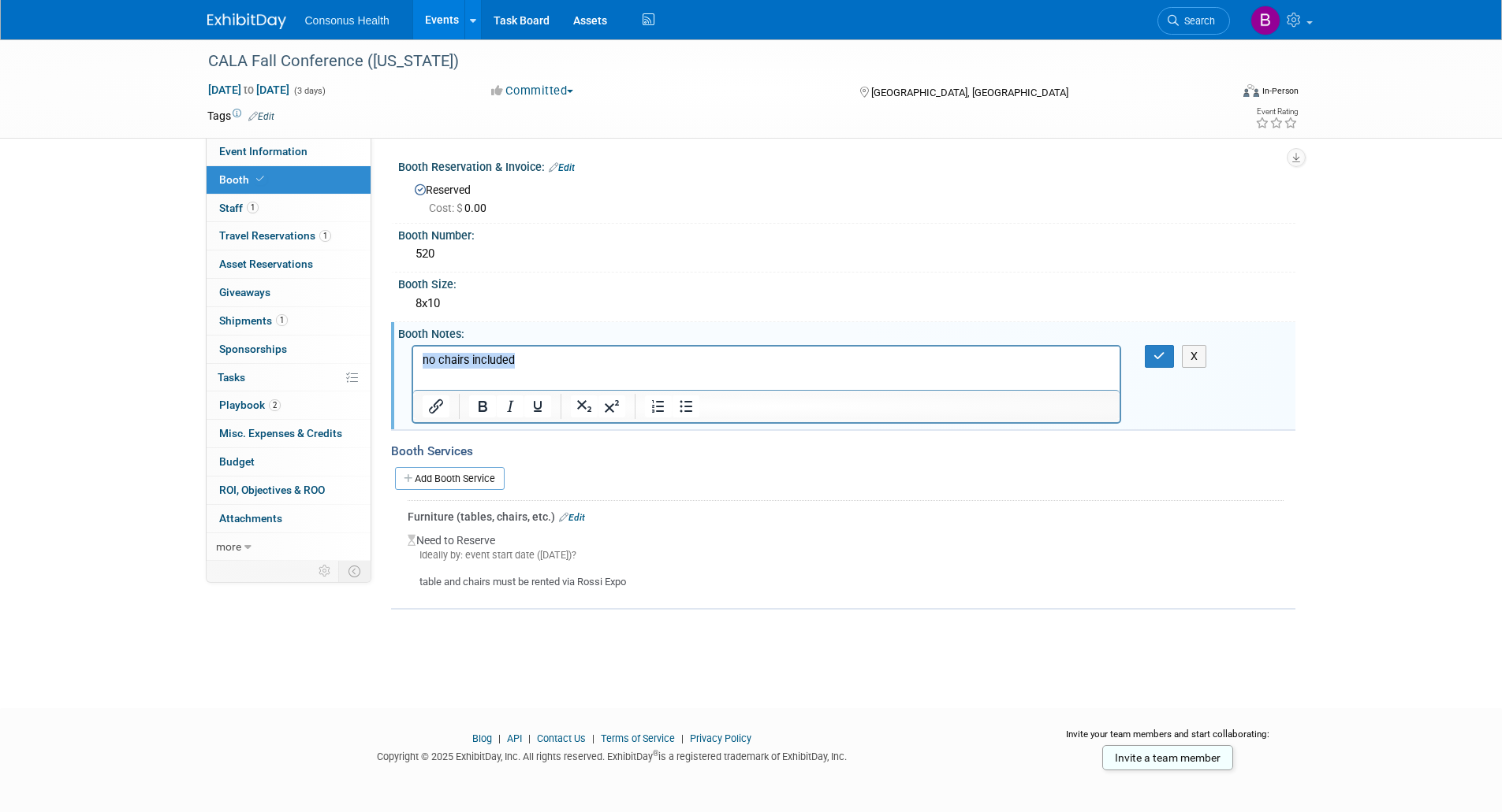
drag, startPoint x: 527, startPoint y: 363, endPoint x: 421, endPoint y: 356, distance: 106.2
click at [421, 356] on p "no chairs included" at bounding box center [766, 360] width 689 height 16
click at [1162, 355] on icon "button" at bounding box center [1159, 356] width 12 height 11
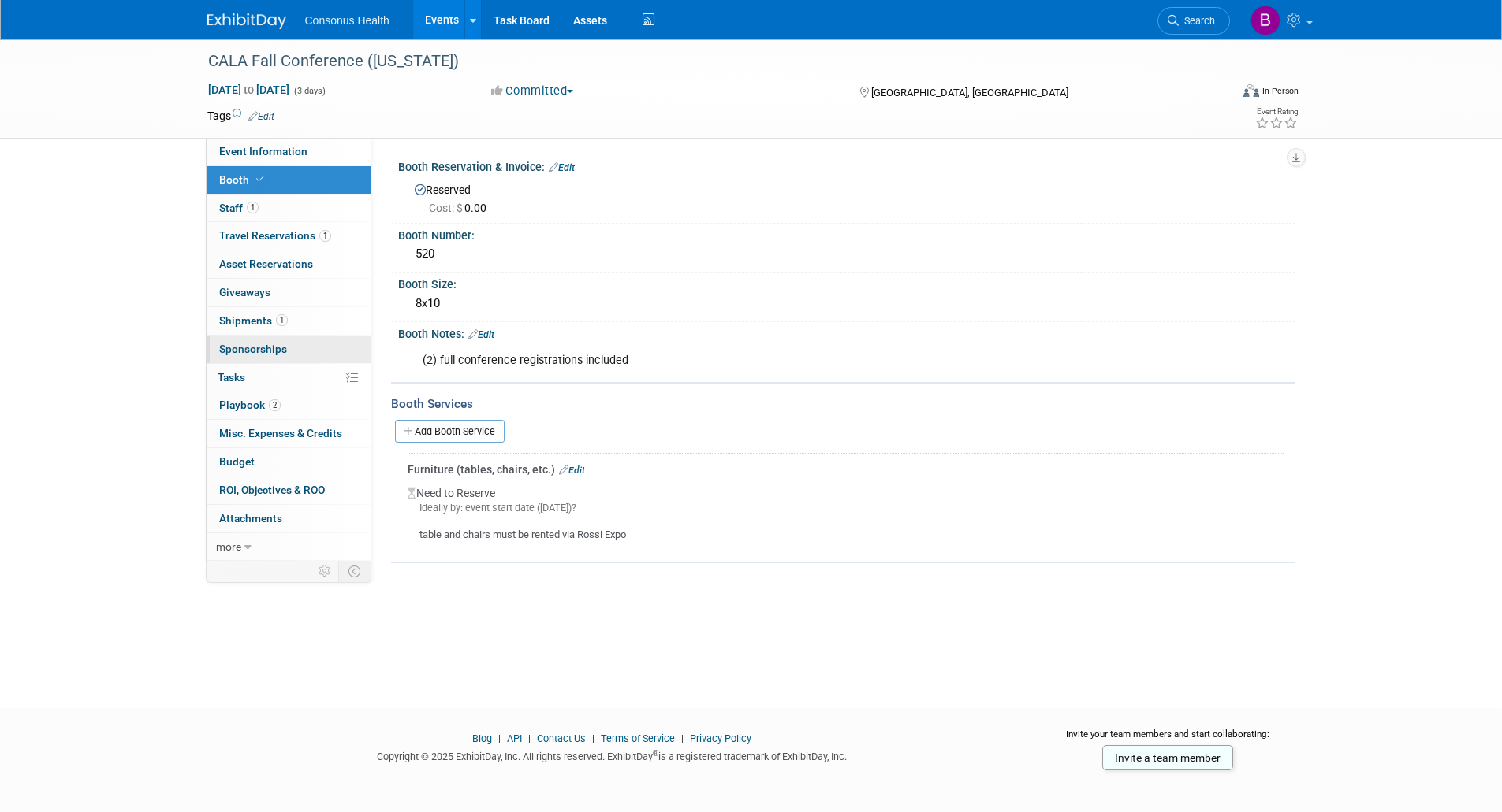
click at [246, 360] on link "0 Sponsorships 0" at bounding box center [288, 350] width 164 height 27
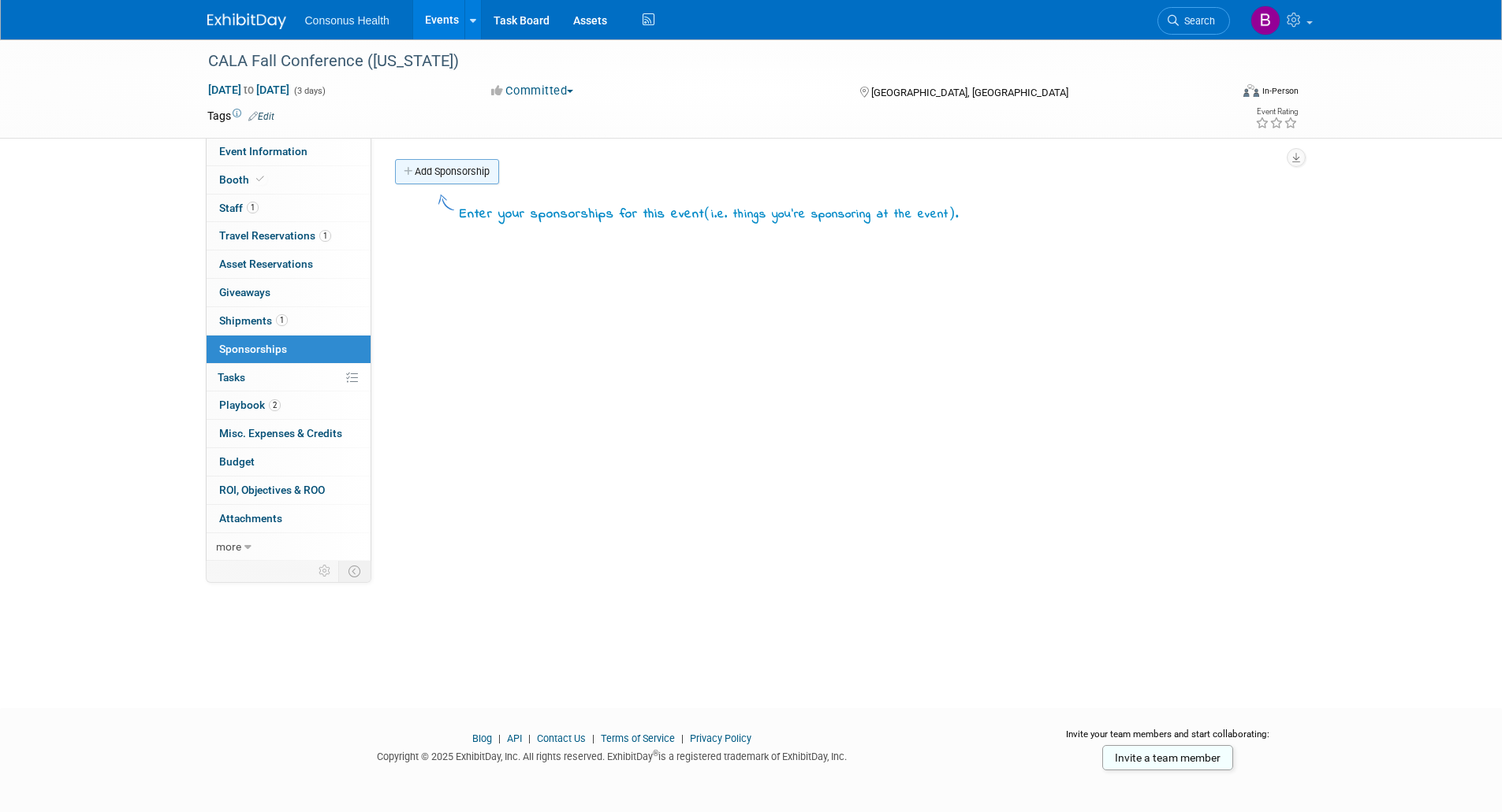
click at [448, 168] on link "Add Sponsorship" at bounding box center [447, 172] width 104 height 26
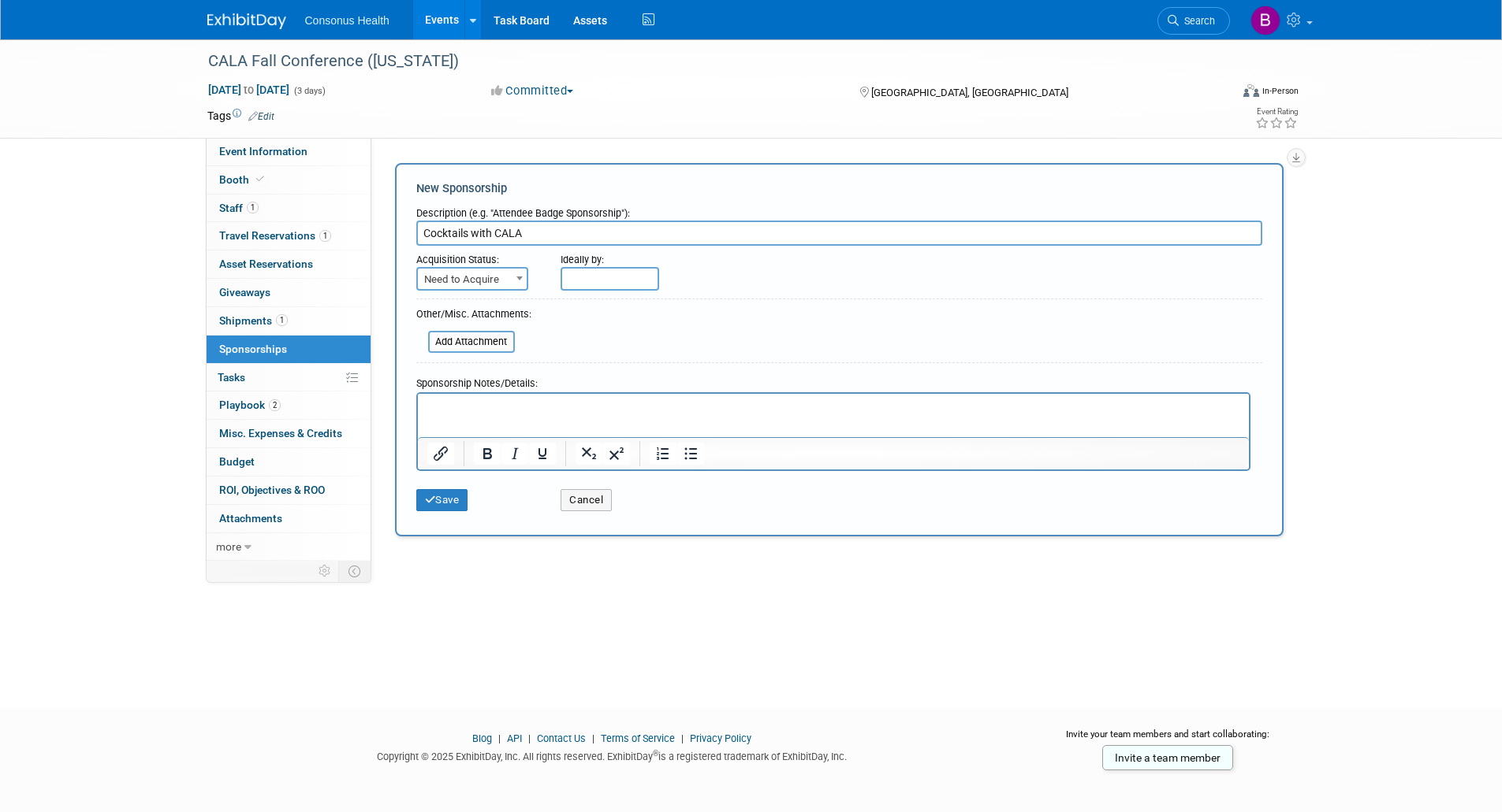
type input "Cocktails with CALA"
click at [498, 282] on span "Need to Acquire" at bounding box center [472, 279] width 109 height 22
select select "2"
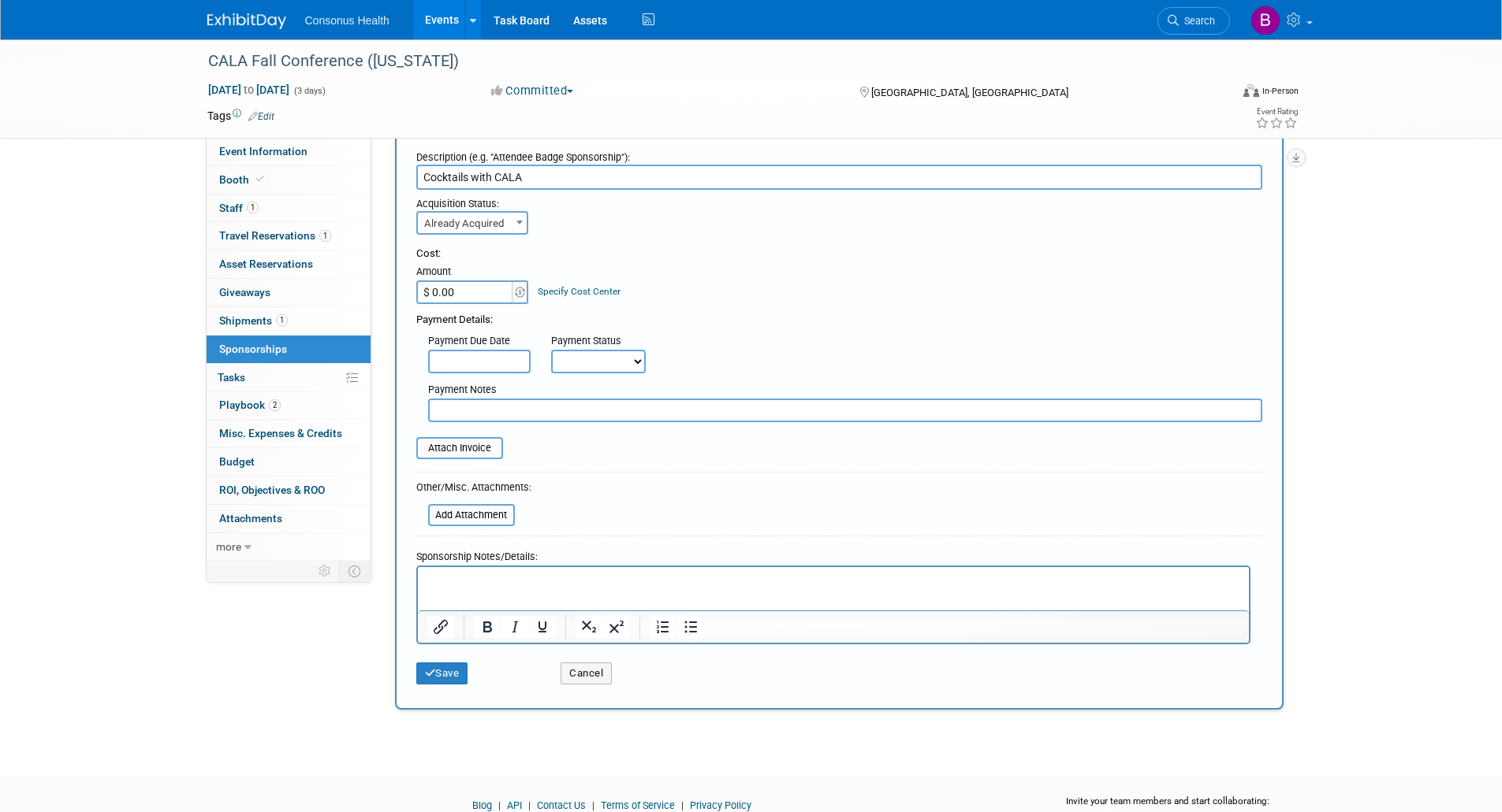
scroll to position [130, 0]
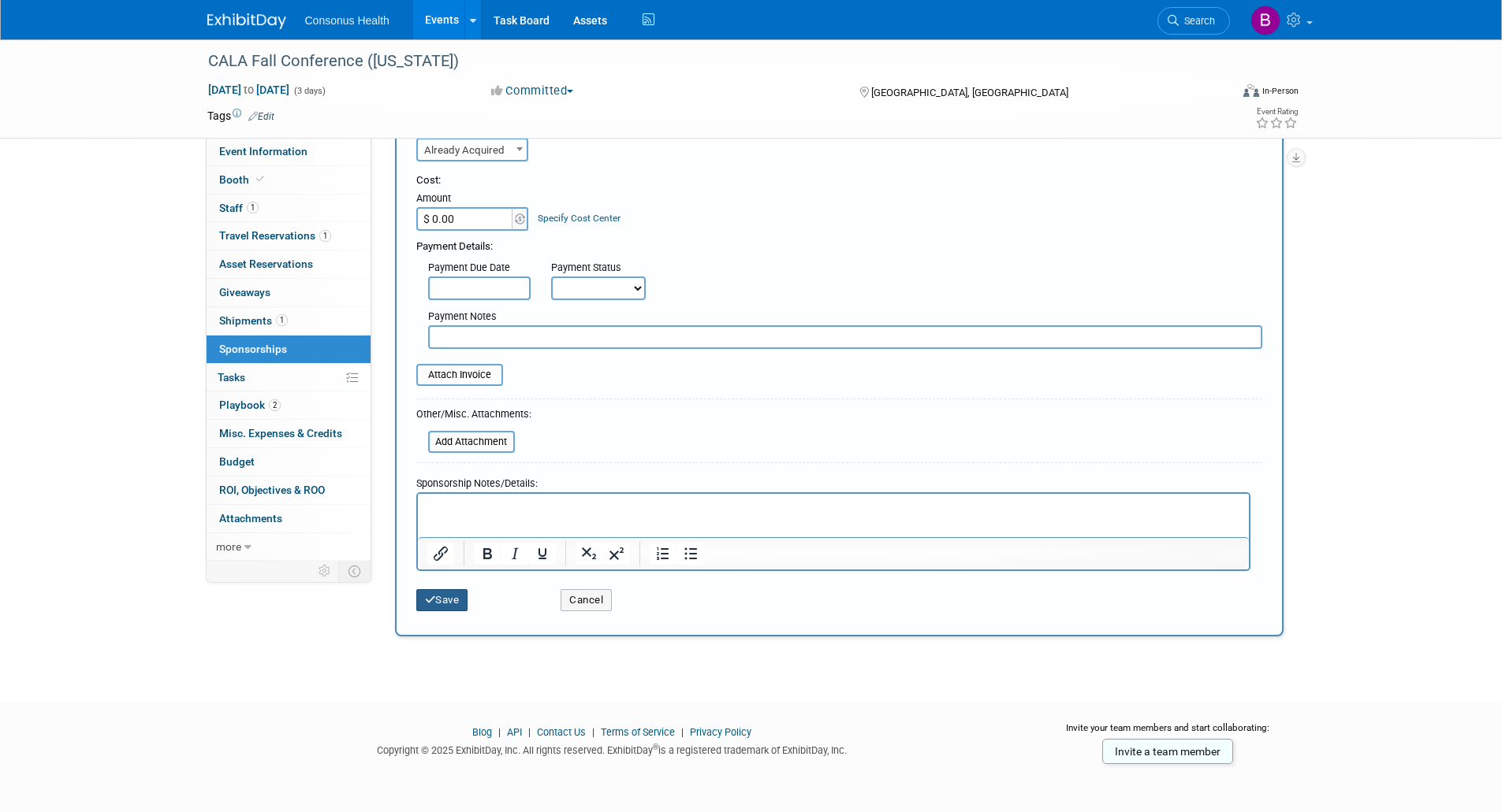
click at [444, 604] on button "Save" at bounding box center [441, 601] width 52 height 22
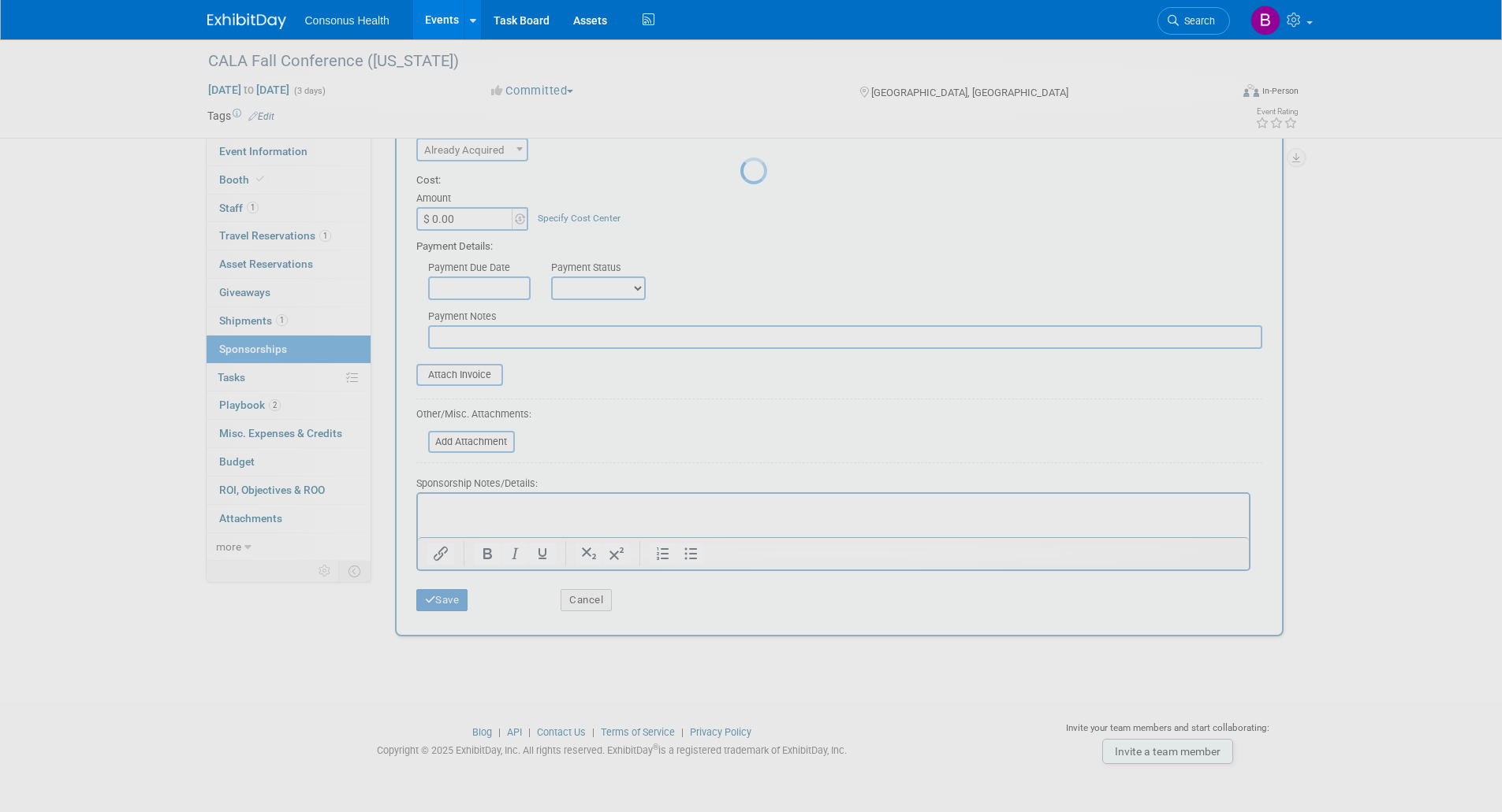
scroll to position [6, 0]
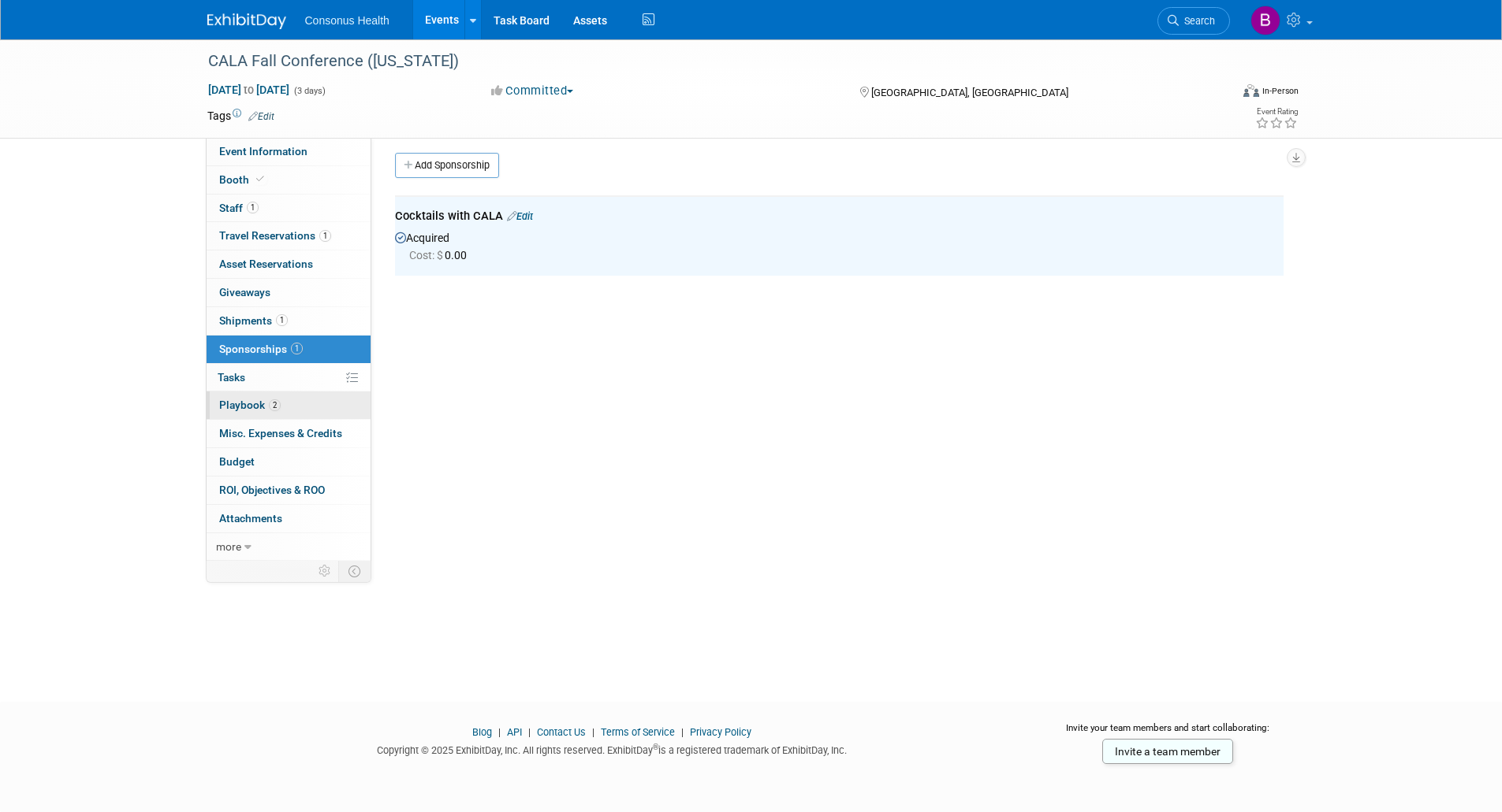
click at [244, 405] on span "Playbook 2" at bounding box center [249, 405] width 61 height 13
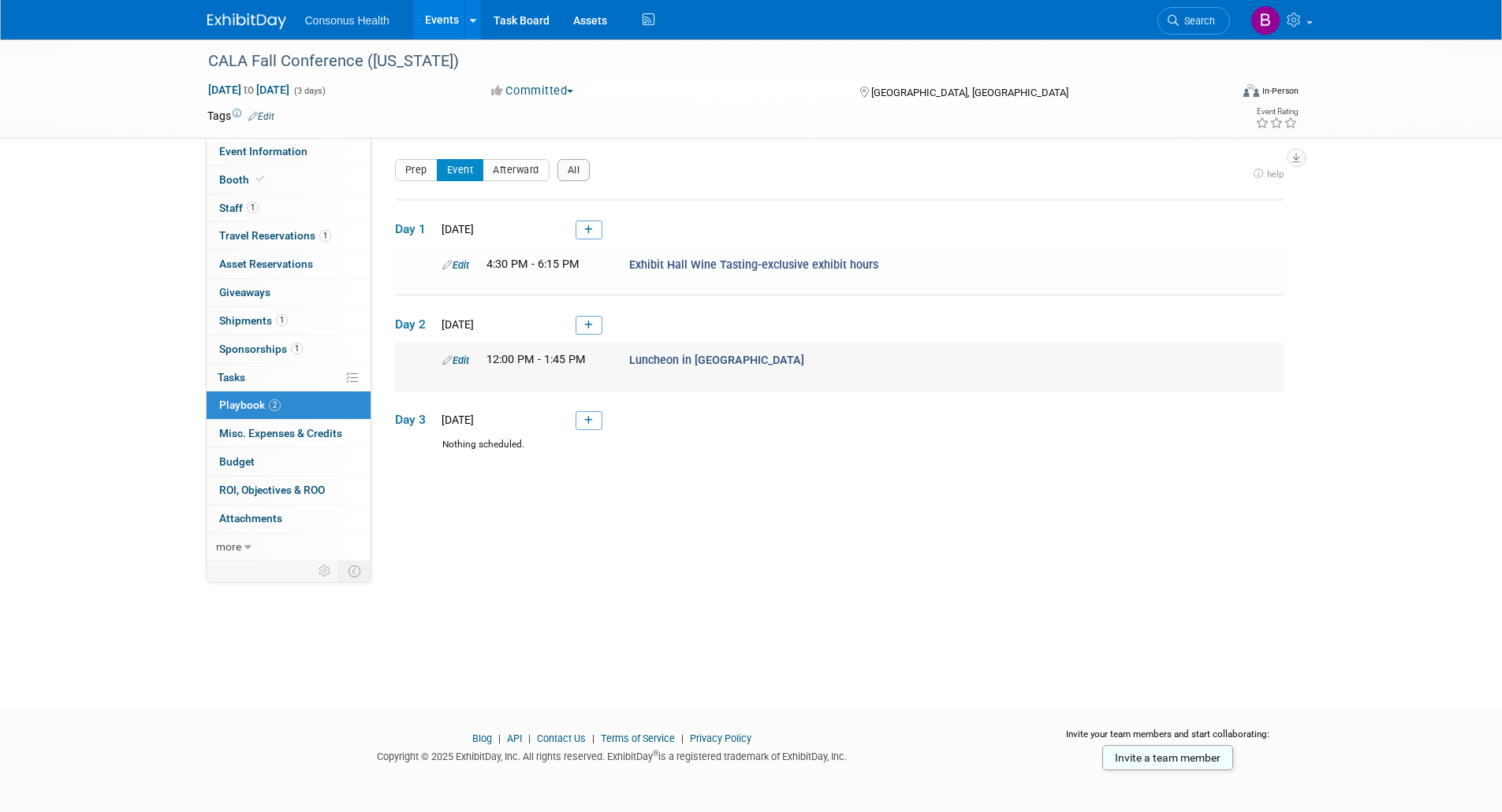
click at [466, 357] on link "Edit" at bounding box center [455, 360] width 27 height 12
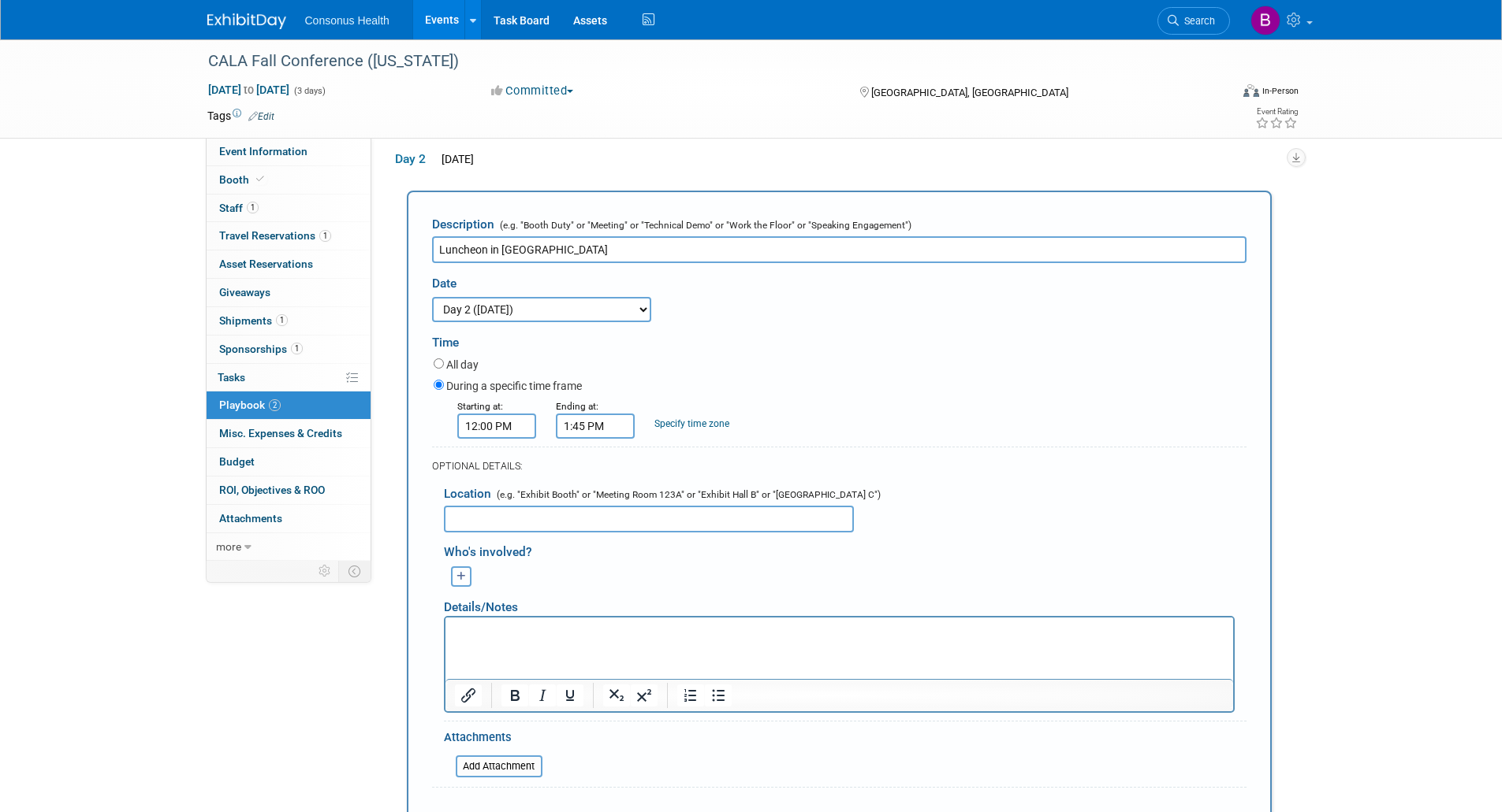
drag, startPoint x: 578, startPoint y: 246, endPoint x: 405, endPoint y: 261, distance: 173.6
click at [405, 261] on div "Description (e.g. "Booth Duty" or "Meeting" or "Technical Demo" or "Work the Fl…" at bounding box center [839, 525] width 888 height 670
type input "Cocktails with CALA"
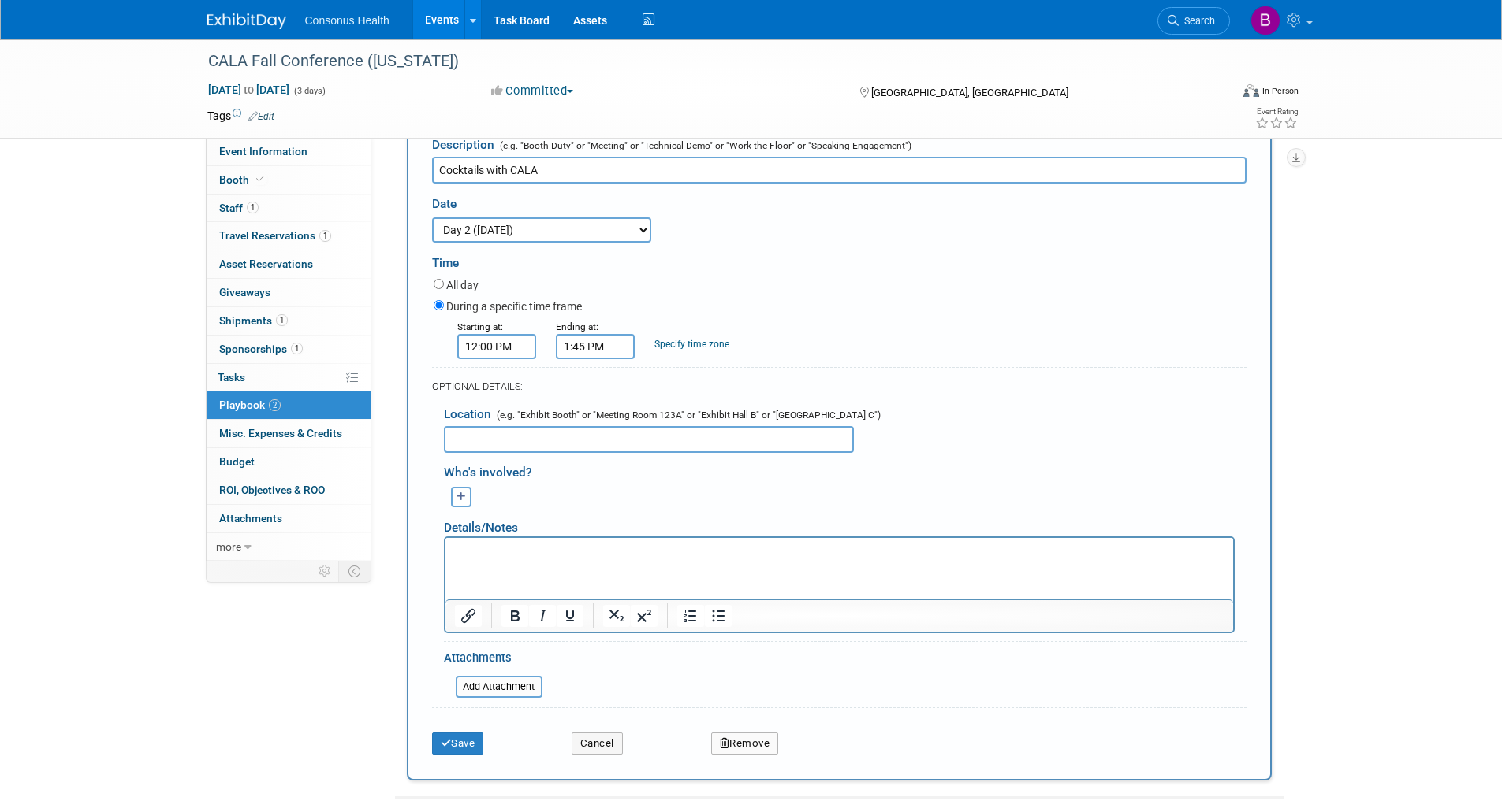
scroll to position [477, 0]
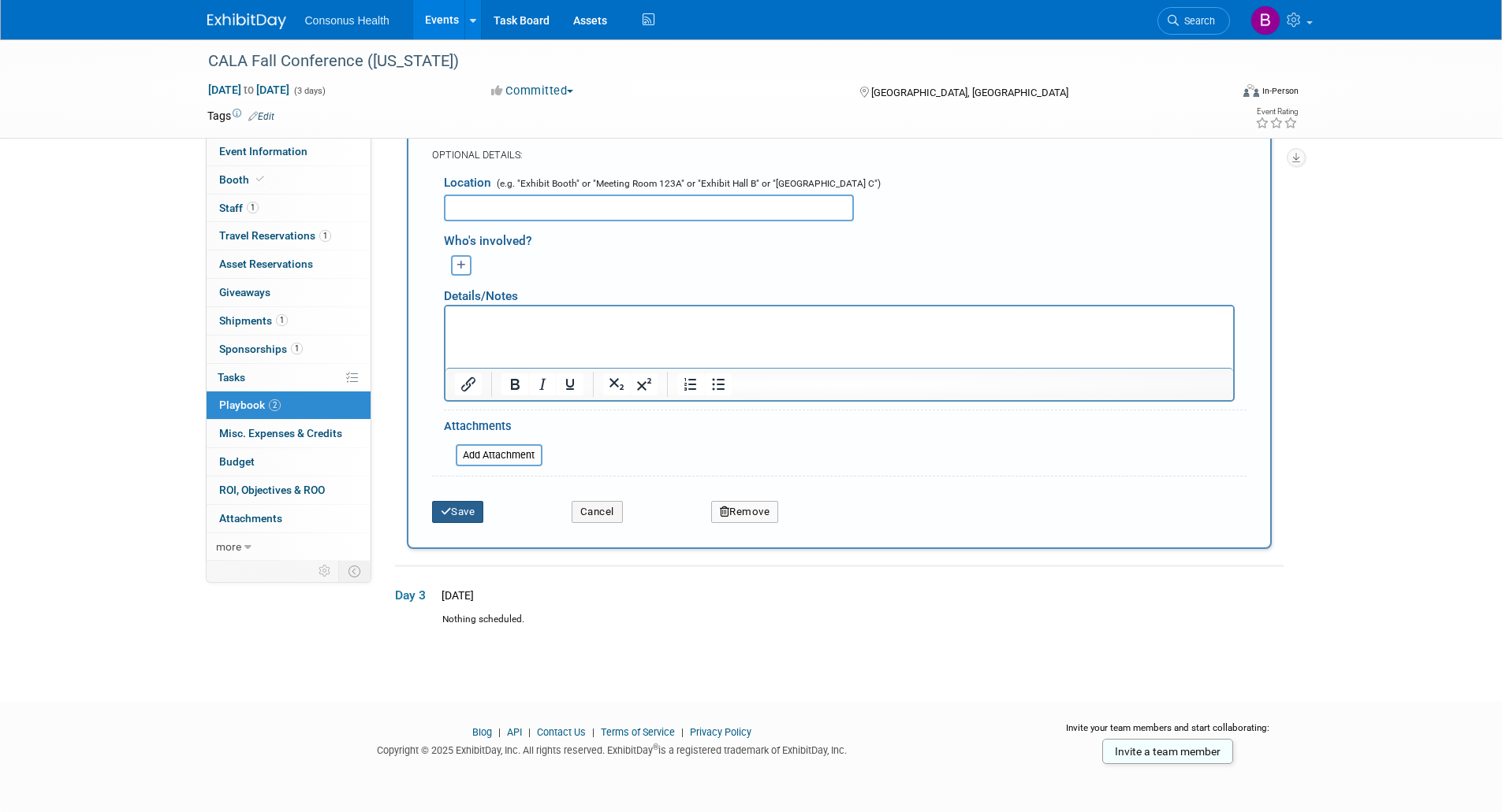
click at [473, 513] on button "Save" at bounding box center [458, 512] width 52 height 22
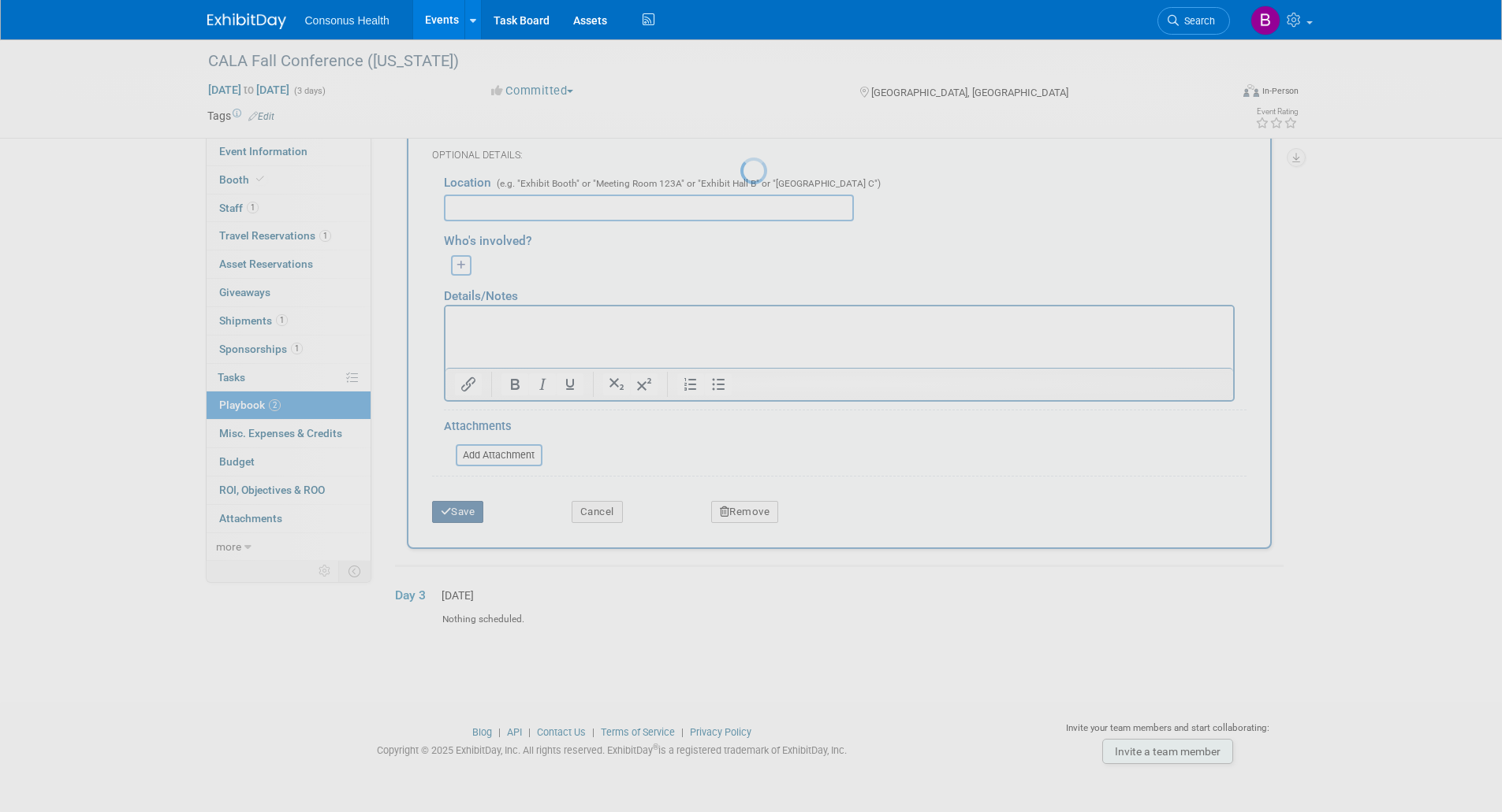
scroll to position [6, 0]
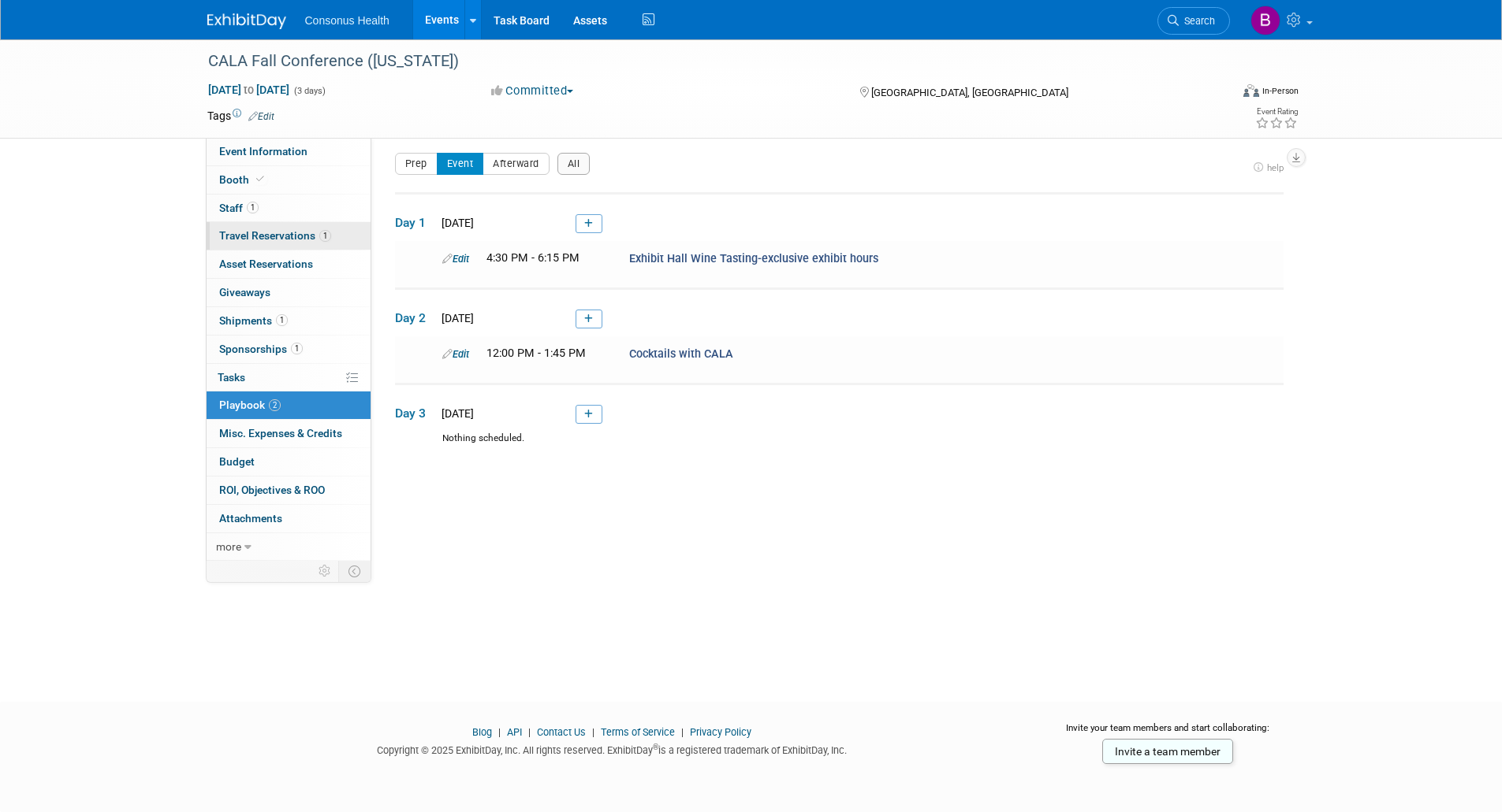
click at [257, 233] on span "Travel Reservations 1" at bounding box center [275, 235] width 112 height 13
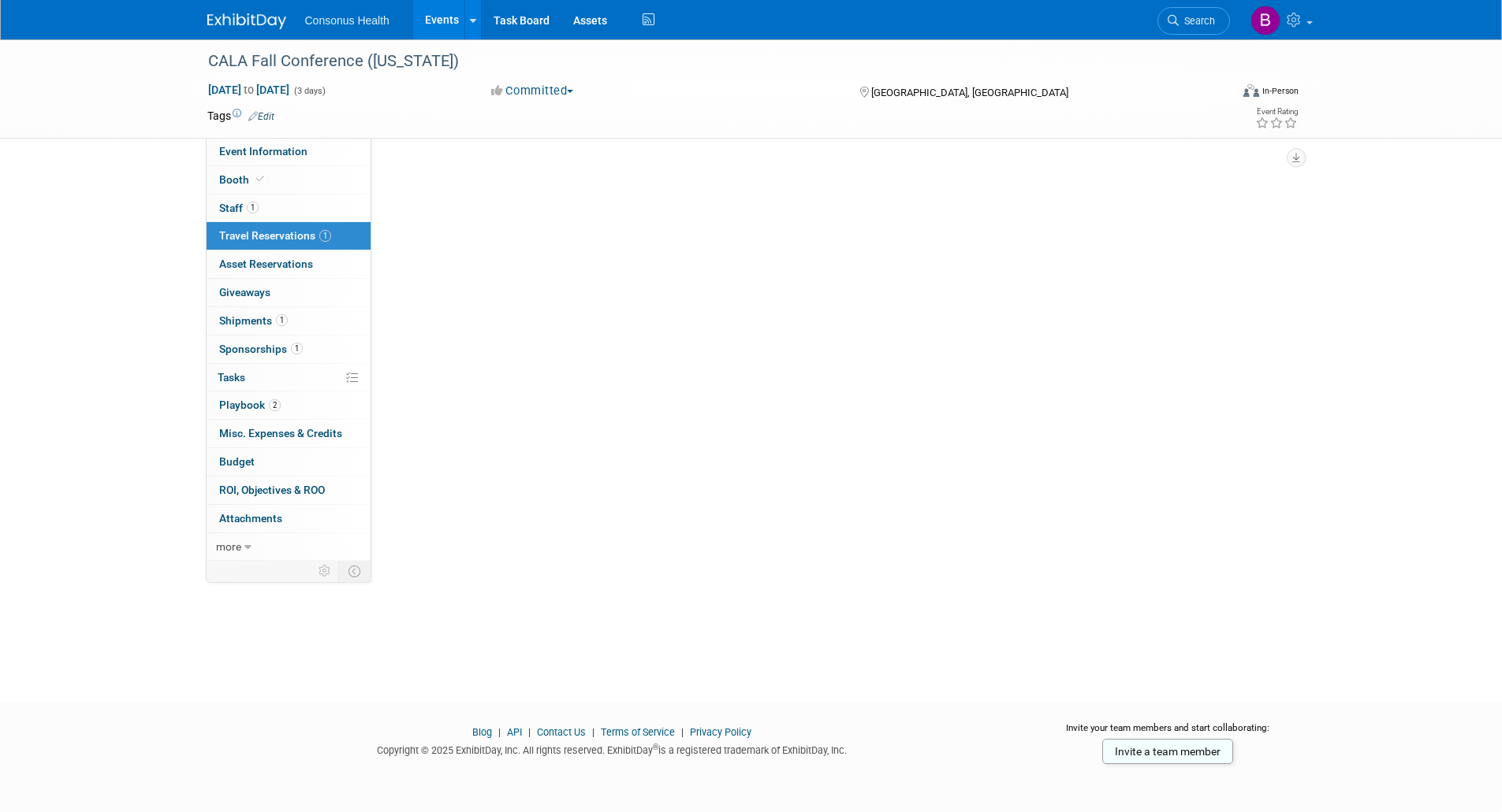
scroll to position [0, 0]
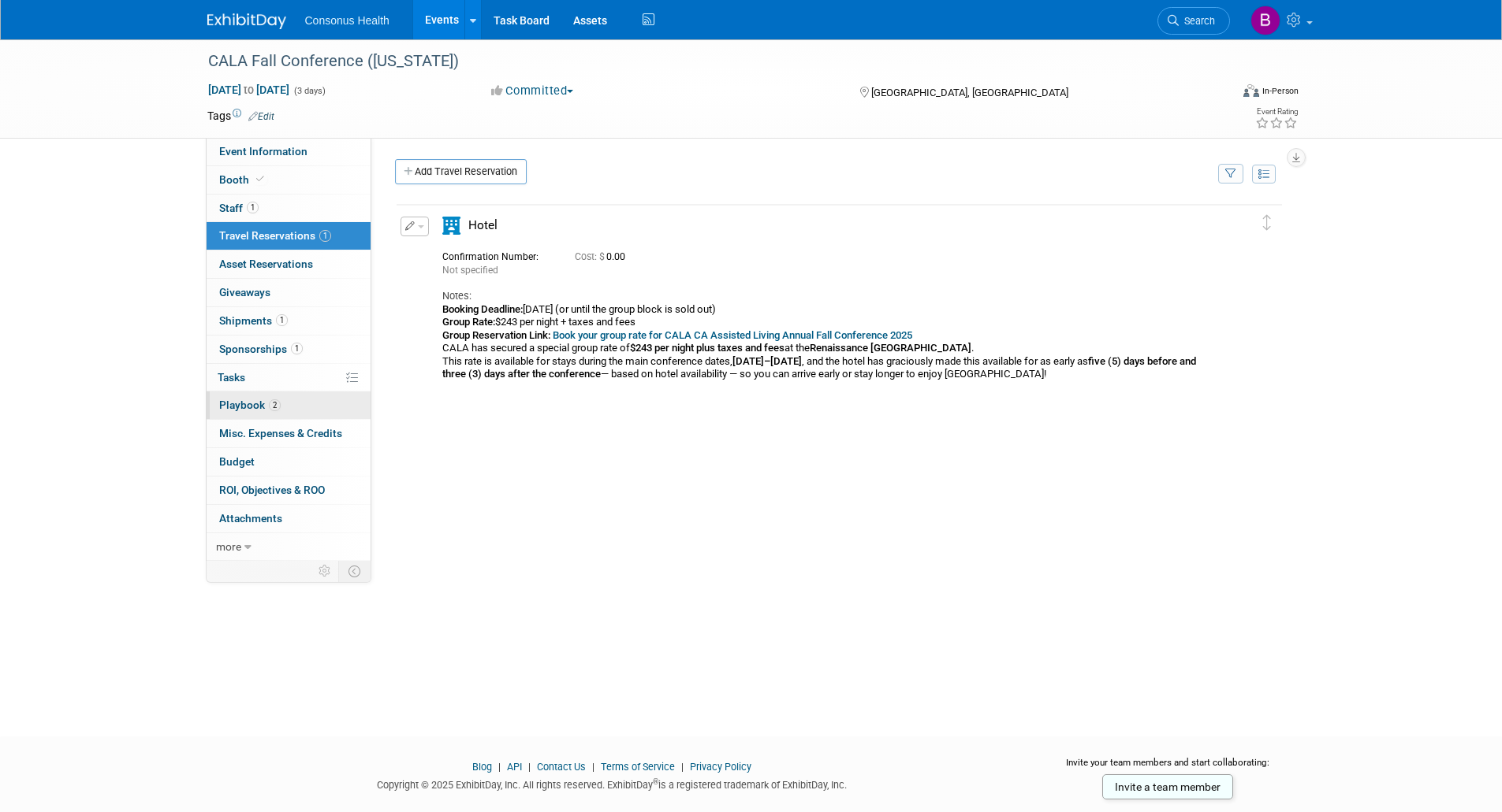
click at [228, 399] on span "Playbook 2" at bounding box center [249, 405] width 61 height 13
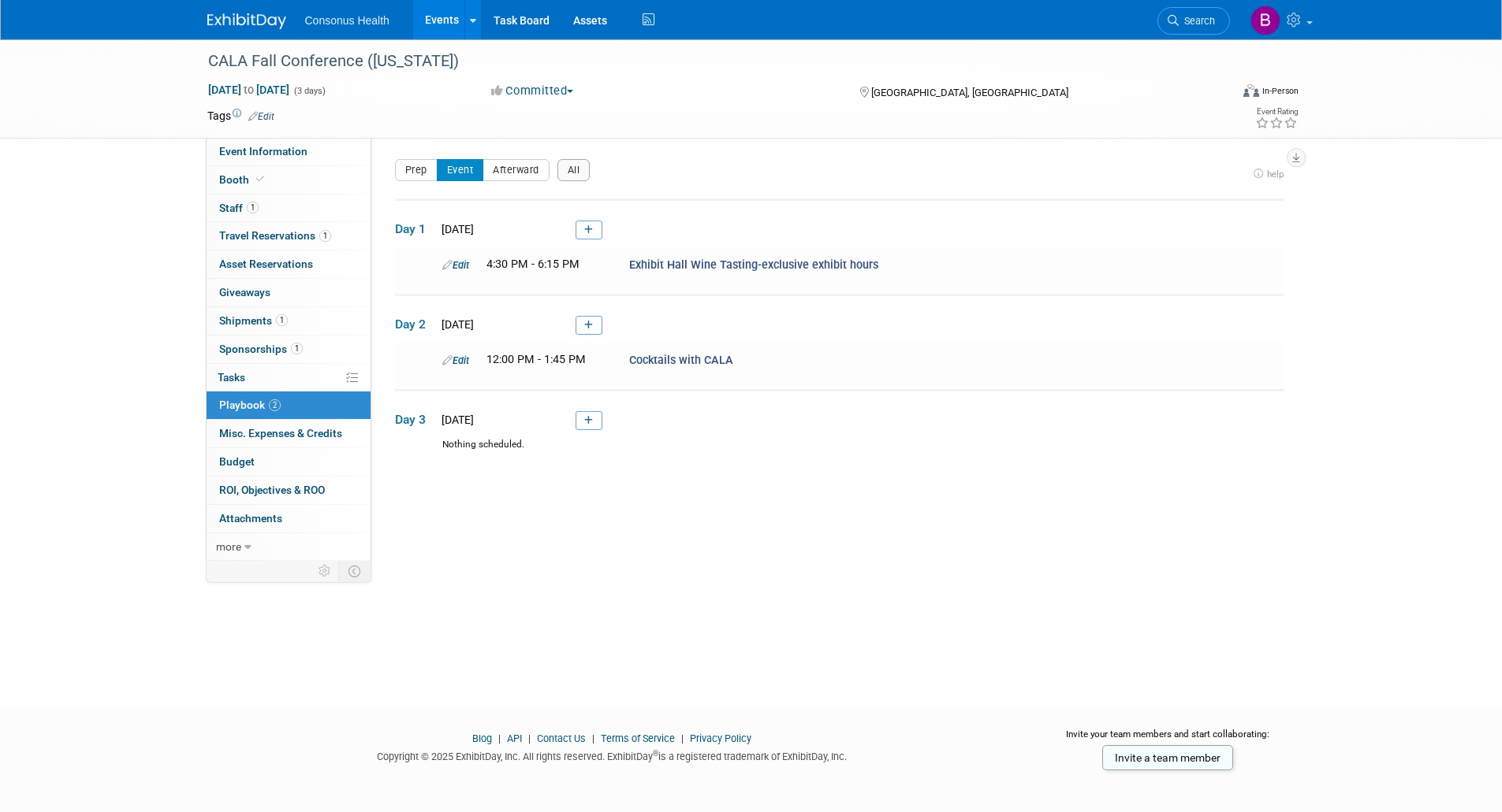
click at [432, 19] on link "Events" at bounding box center [441, 19] width 58 height 39
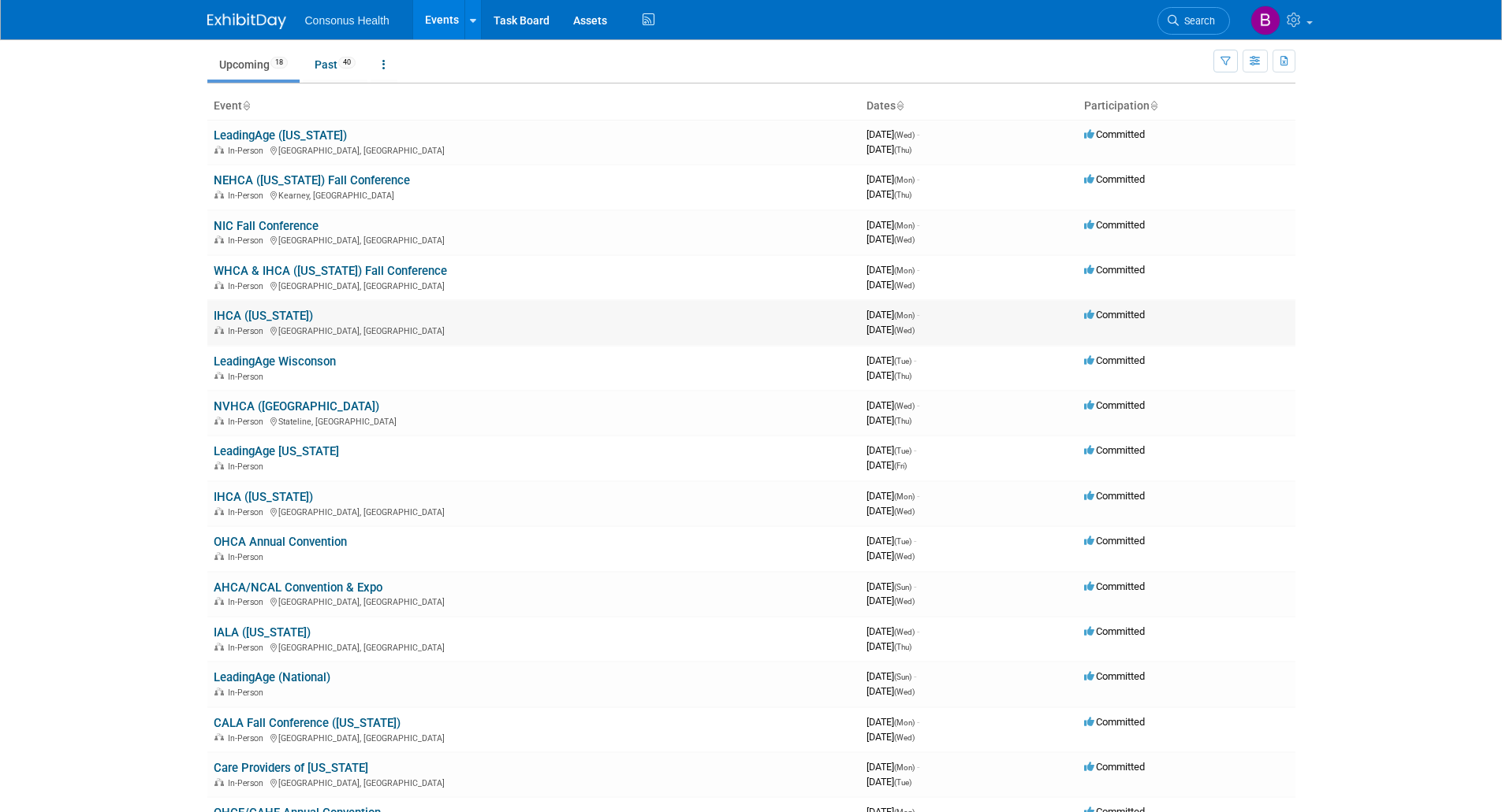
scroll to position [79, 0]
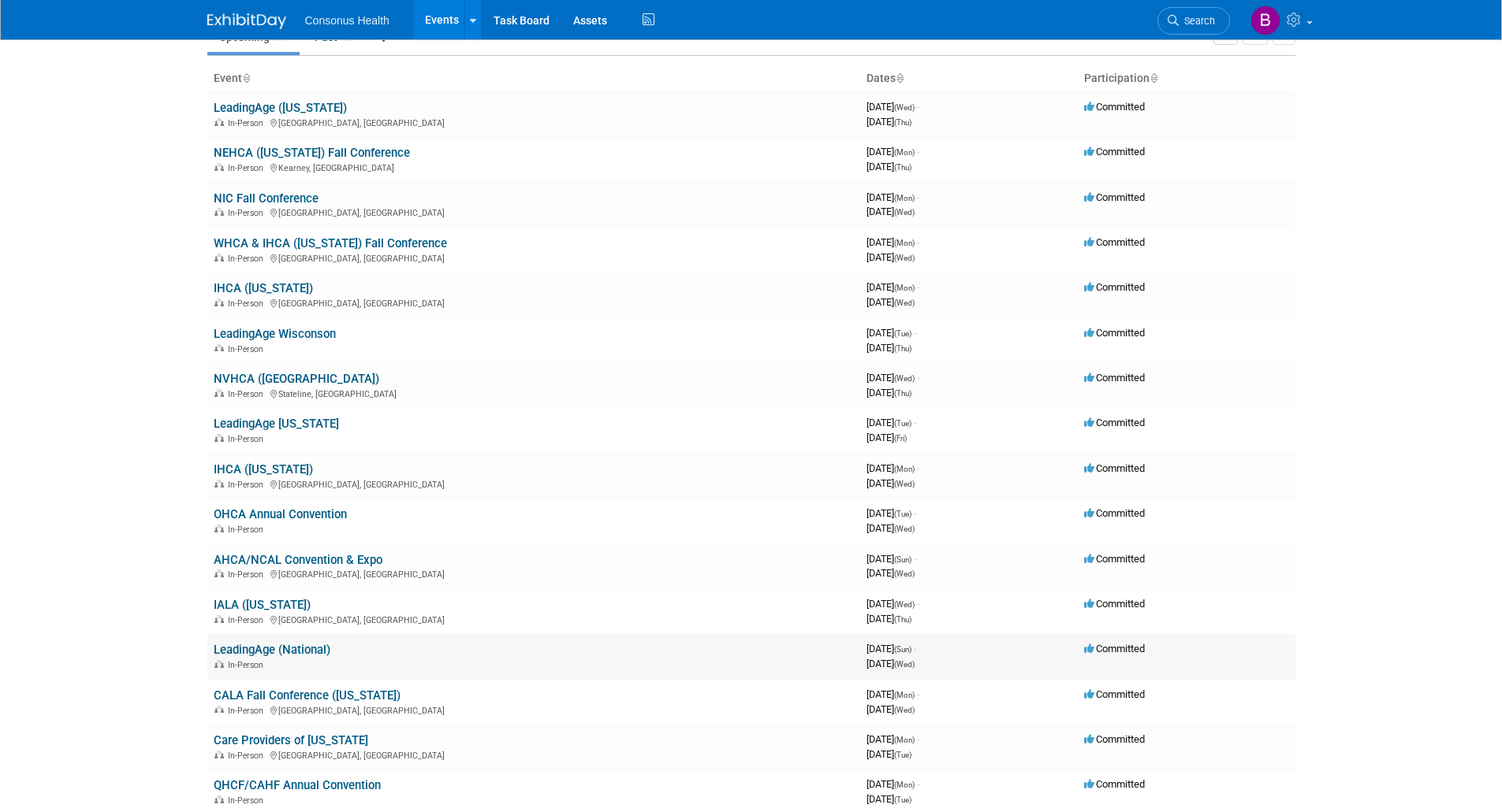
click at [288, 644] on link "LeadingAge (National)" at bounding box center [271, 649] width 116 height 14
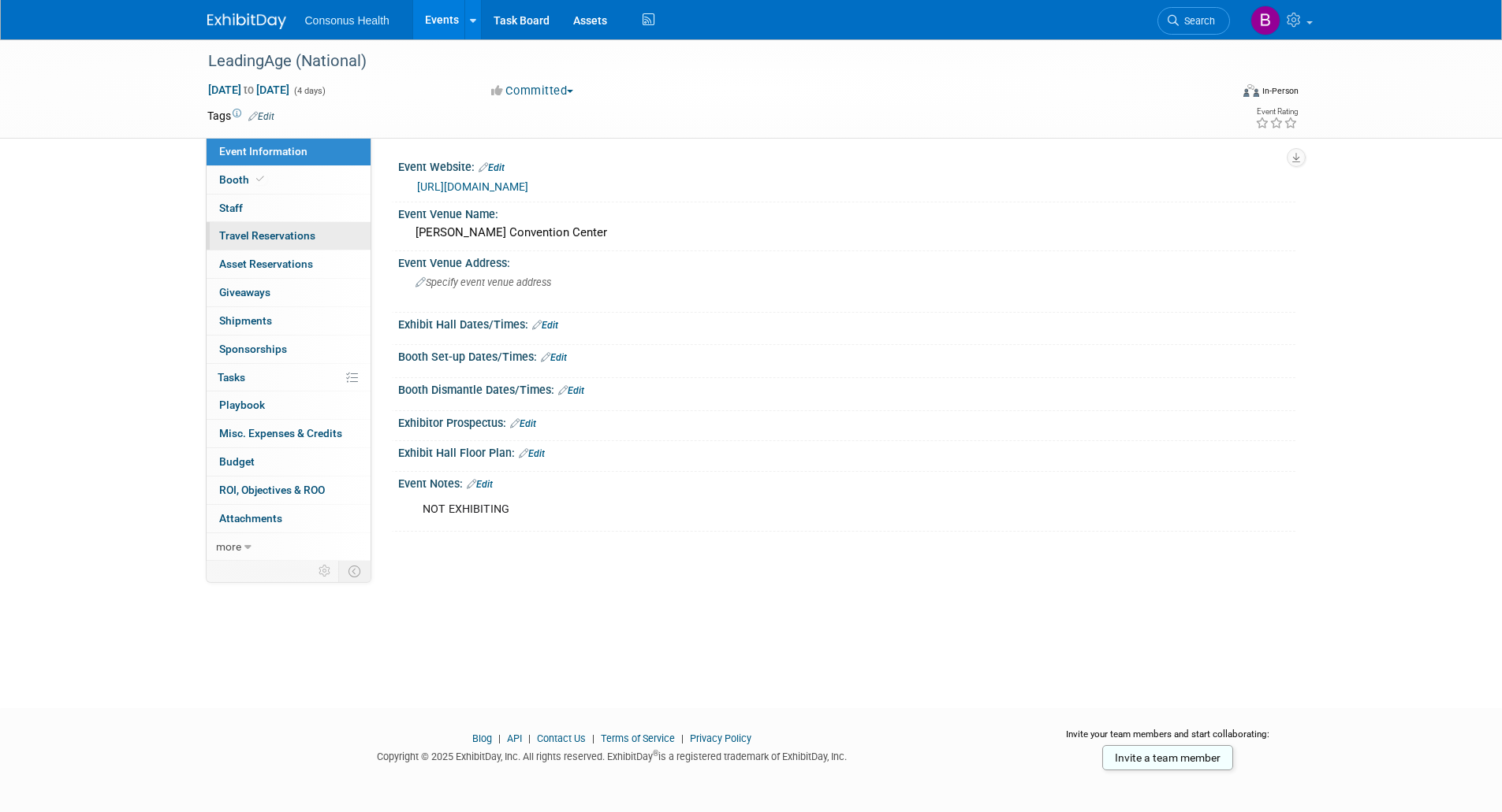
click at [235, 234] on span "Travel Reservations 0" at bounding box center [267, 235] width 96 height 13
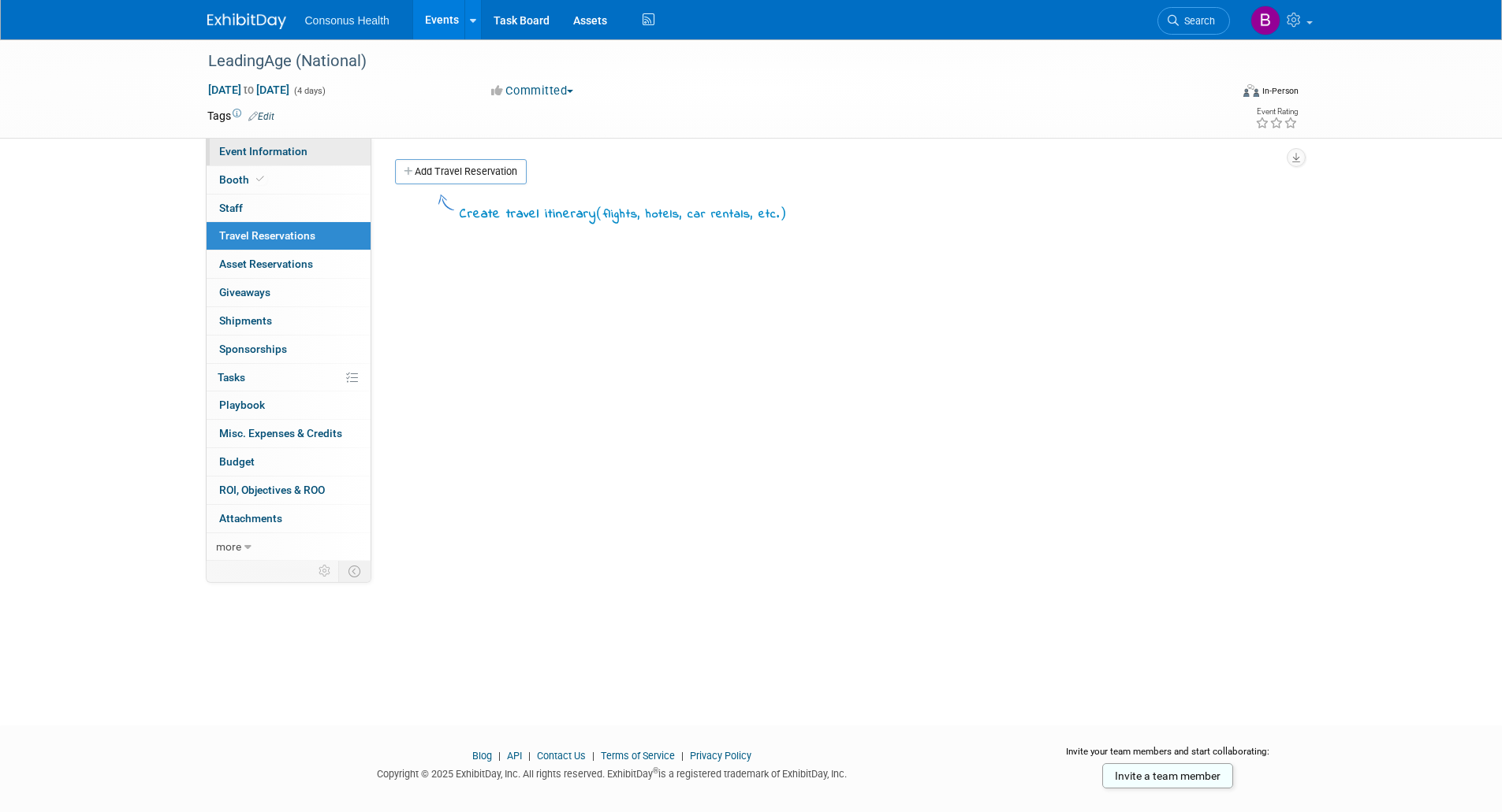
click at [267, 147] on span "Event Information" at bounding box center [263, 151] width 88 height 13
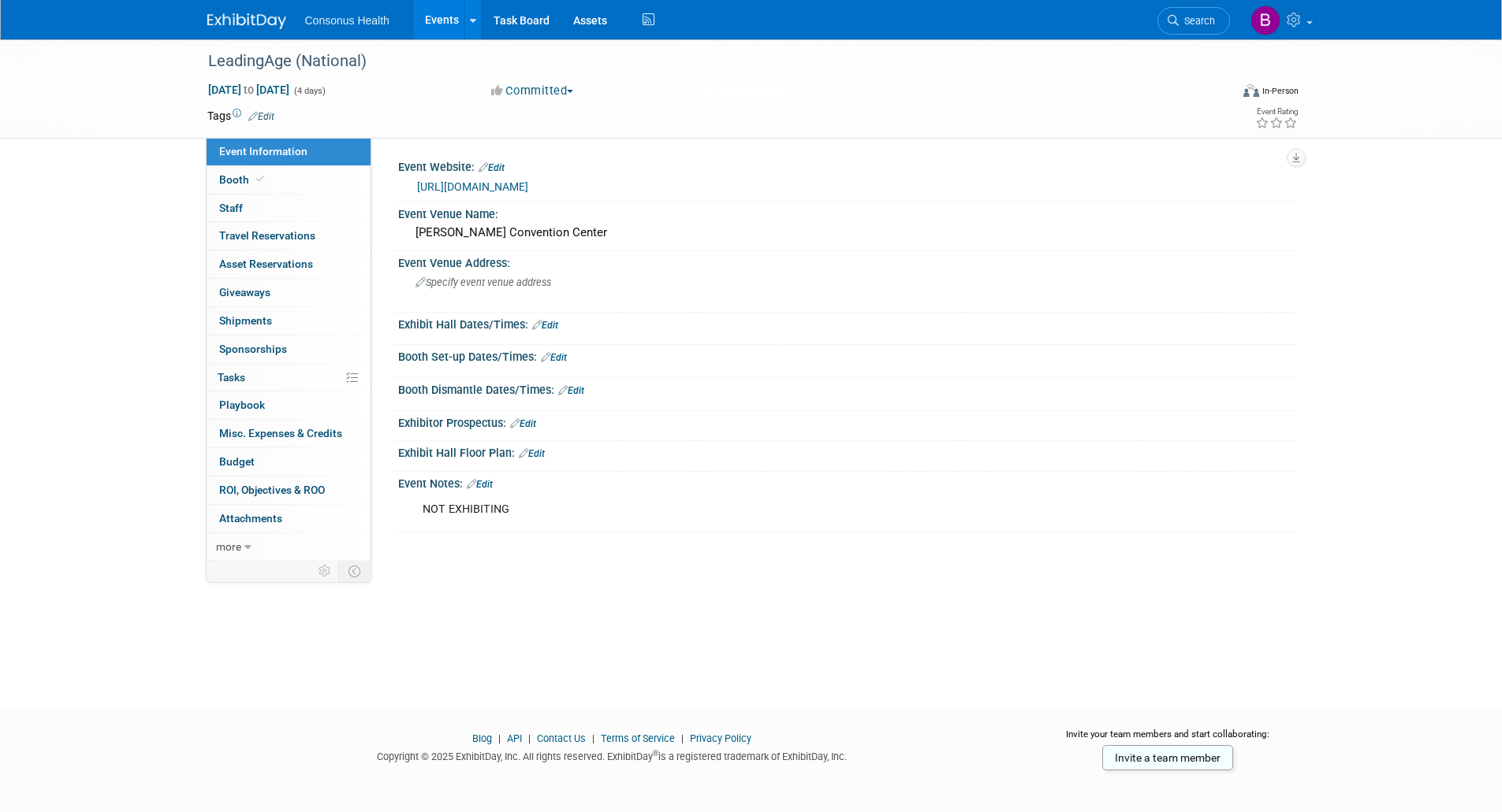
click at [463, 187] on link "[URL][DOMAIN_NAME]" at bounding box center [472, 187] width 111 height 13
